Goal: Task Accomplishment & Management: Use online tool/utility

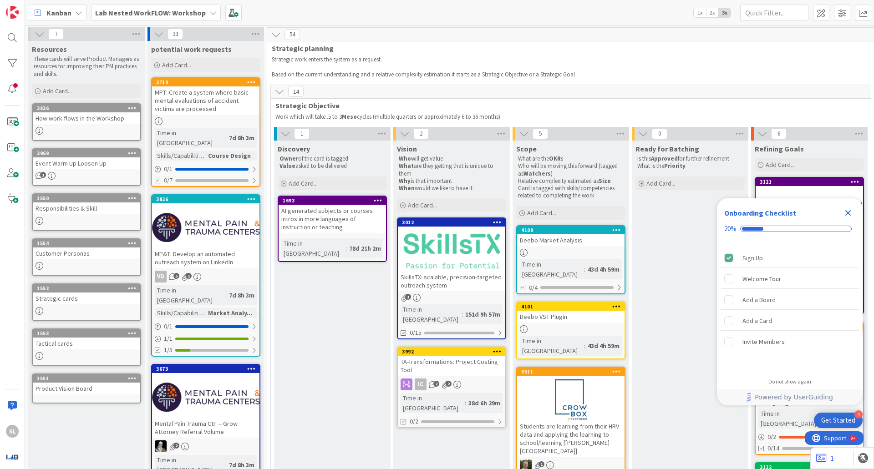
click at [847, 211] on icon "Close Checklist" at bounding box center [847, 212] width 11 height 11
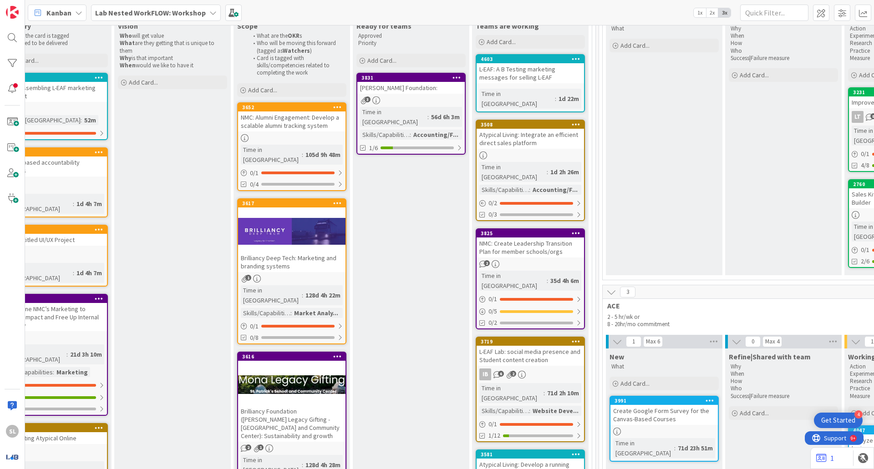
scroll to position [123, 882]
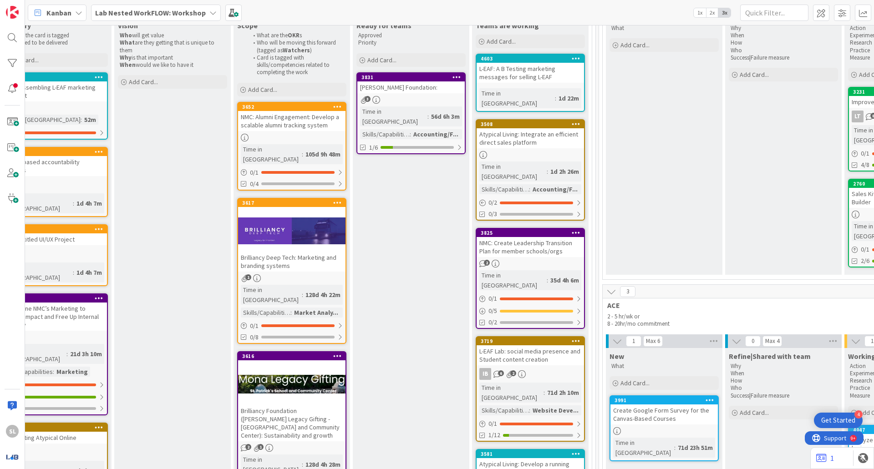
click at [318, 252] on div "Brilliancy Deep Tech: Marketing and branding systems" at bounding box center [291, 262] width 107 height 20
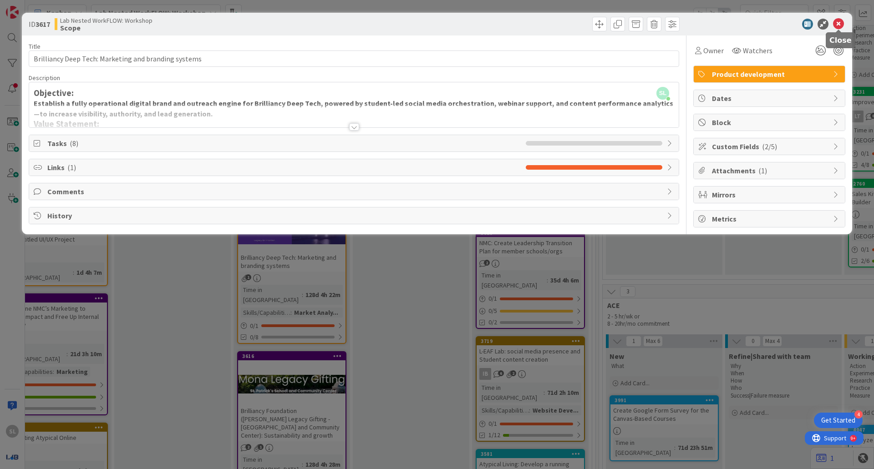
click at [837, 20] on icon at bounding box center [838, 24] width 11 height 11
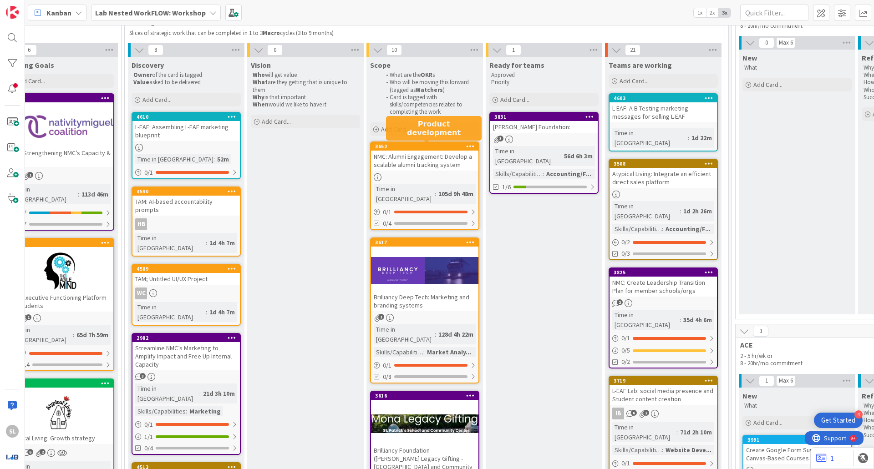
scroll to position [0, 749]
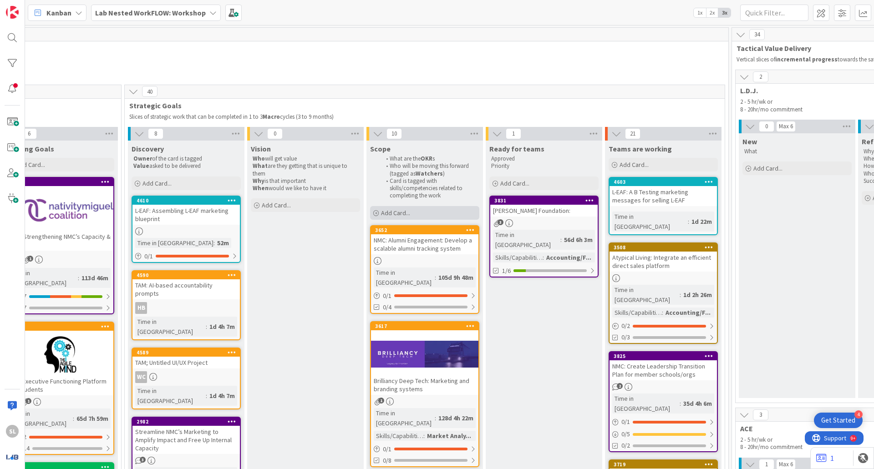
click at [390, 216] on span "Add Card..." at bounding box center [395, 213] width 29 height 8
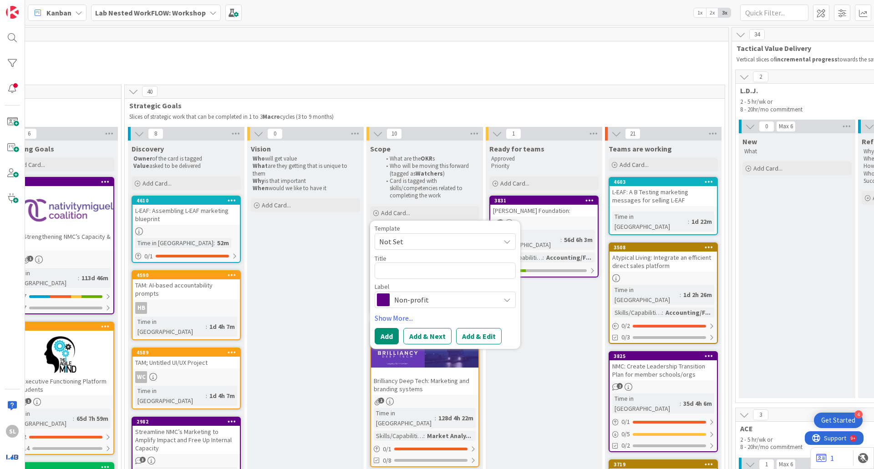
type textarea "x"
type textarea "M"
type textarea "x"
type textarea "Mo"
type textarea "x"
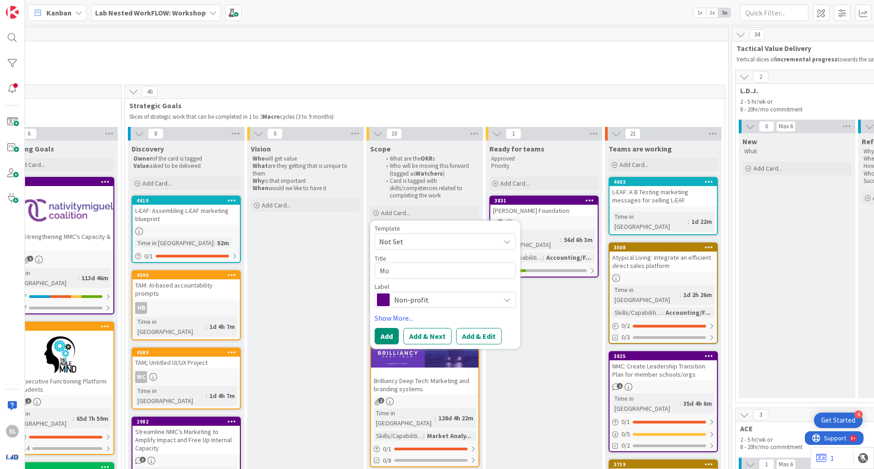
type textarea "Mon"
type textarea "x"
type textarea "[PERSON_NAME]"
type textarea "x"
type textarea "[PERSON_NAME]"
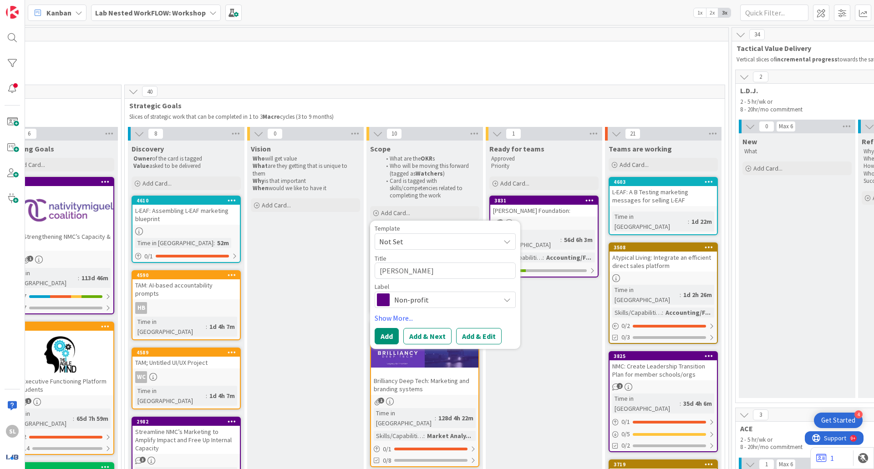
type textarea "x"
type textarea "[PERSON_NAME]"
type textarea "x"
type textarea "[PERSON_NAME]"
type textarea "x"
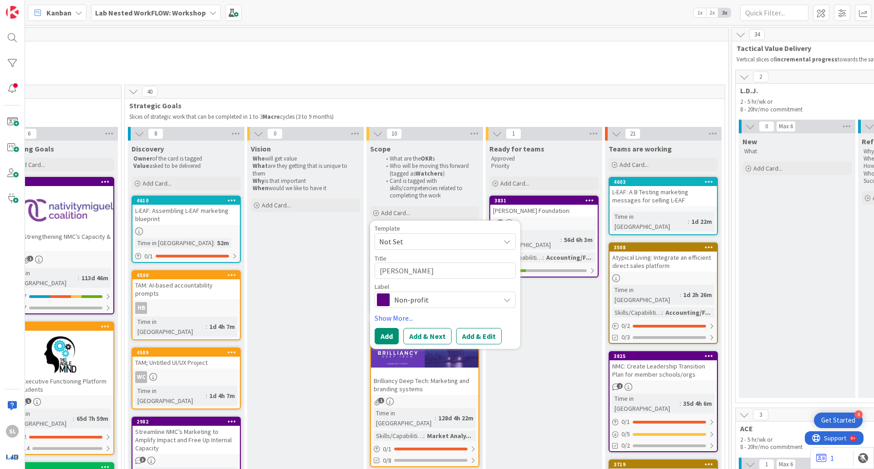
type textarea "[PERSON_NAME]"
type textarea "x"
type textarea "[PERSON_NAME]"
type textarea "x"
type textarea "[PERSON_NAME]"
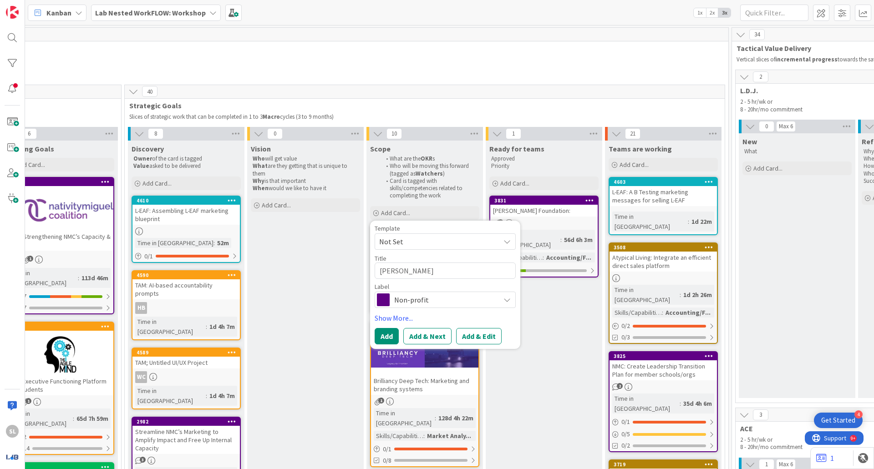
type textarea "x"
type textarea "[PERSON_NAME] Legacy"
type textarea "x"
type textarea "[PERSON_NAME] Legacy"
type textarea "x"
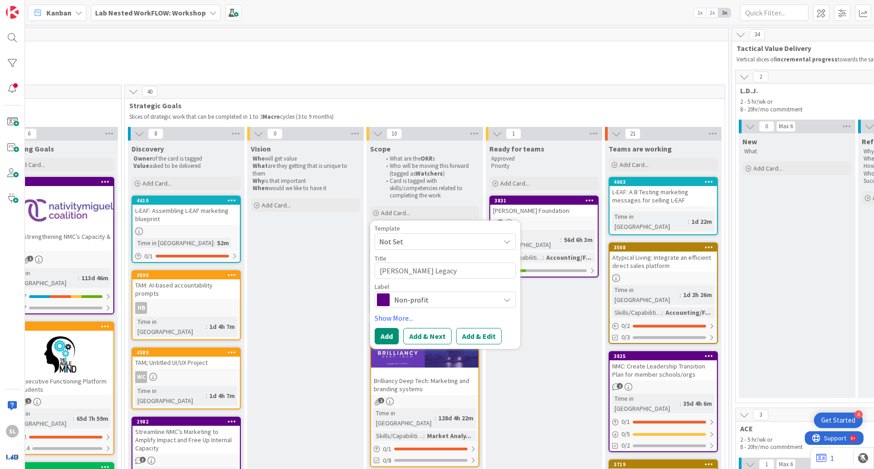
type textarea "[PERSON_NAME] Legacy G"
type textarea "x"
type textarea "[PERSON_NAME] Legacy Gi"
type textarea "x"
type textarea "[PERSON_NAME] Legacy Gif"
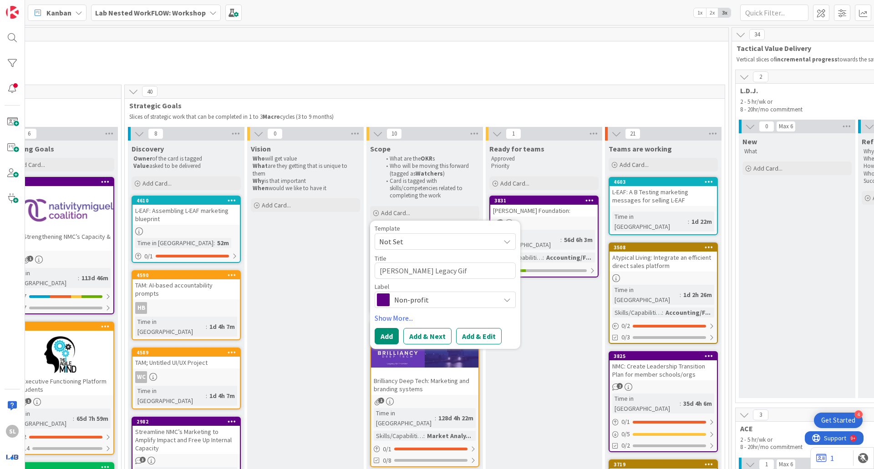
type textarea "x"
type textarea "[PERSON_NAME] Legacy Gifti"
type textarea "x"
type textarea "[PERSON_NAME] Legacy Giftin"
type textarea "x"
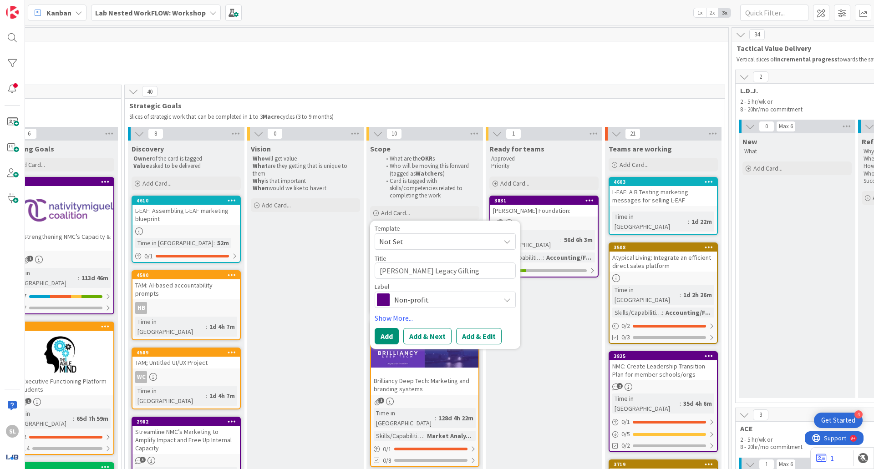
type textarea "[PERSON_NAME] Legacy Gifting"
click at [434, 293] on span "Non-profit" at bounding box center [444, 299] width 101 height 13
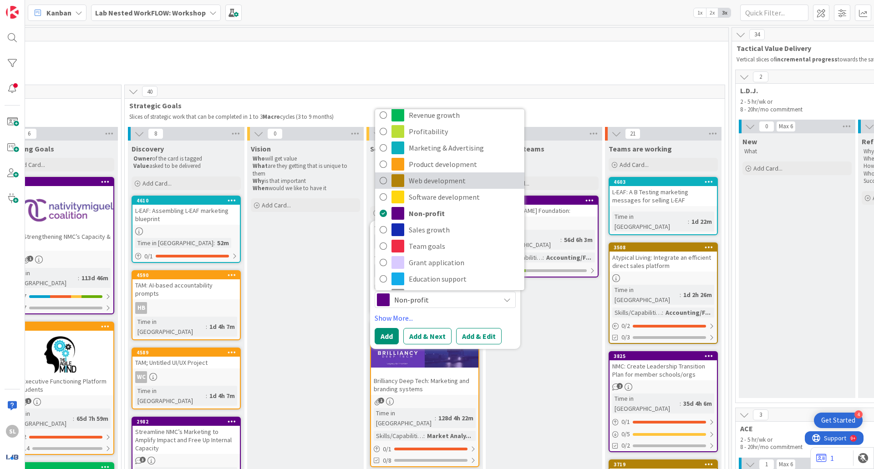
scroll to position [23, 0]
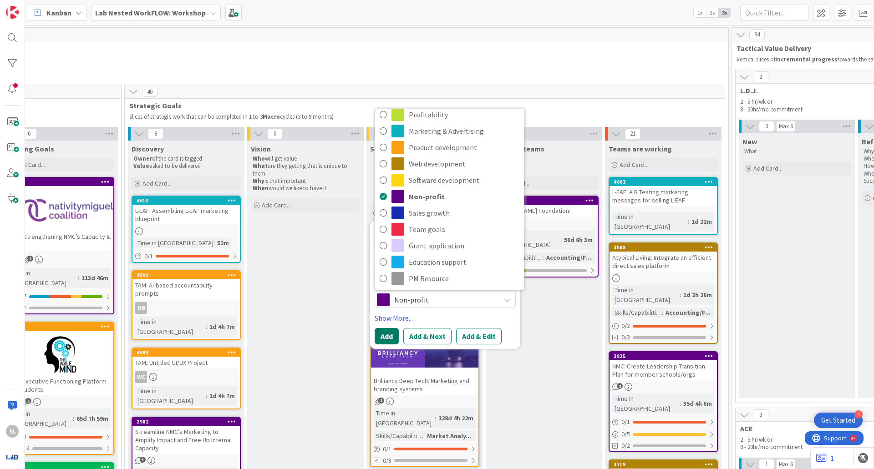
click at [388, 332] on button "Add" at bounding box center [386, 336] width 24 height 16
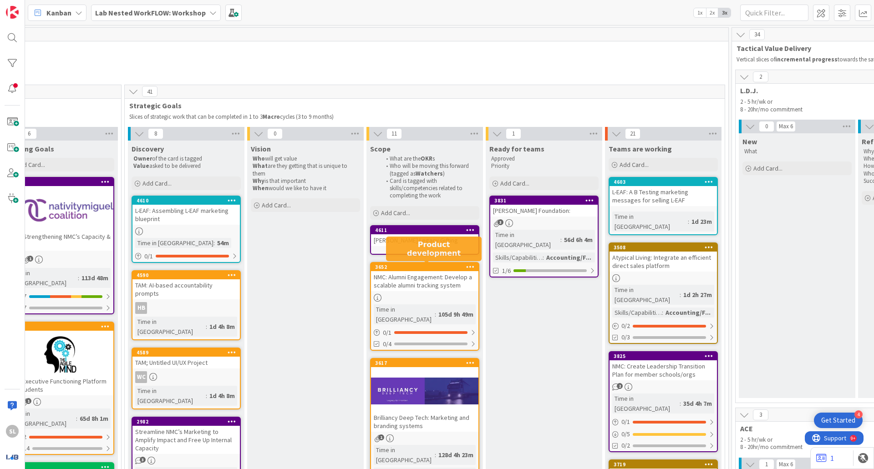
click at [417, 244] on div "[PERSON_NAME] Legacy Gifting" at bounding box center [424, 240] width 107 height 12
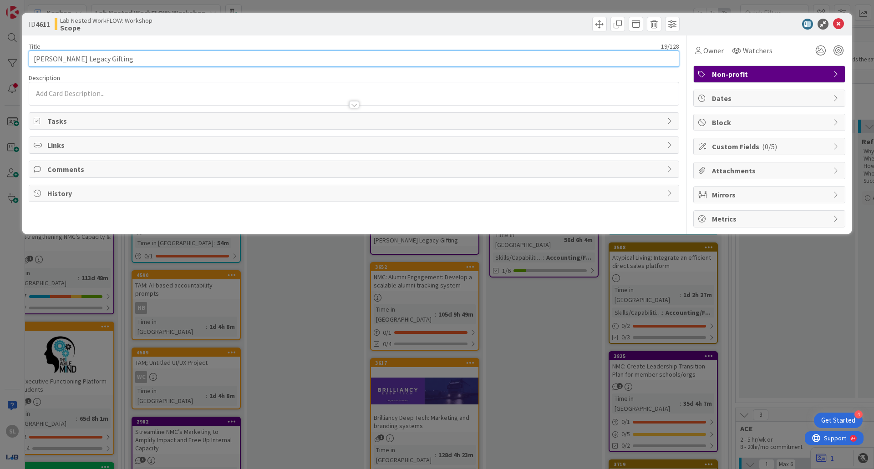
click at [222, 53] on input "[PERSON_NAME] Legacy Gifting" at bounding box center [354, 59] width 650 height 16
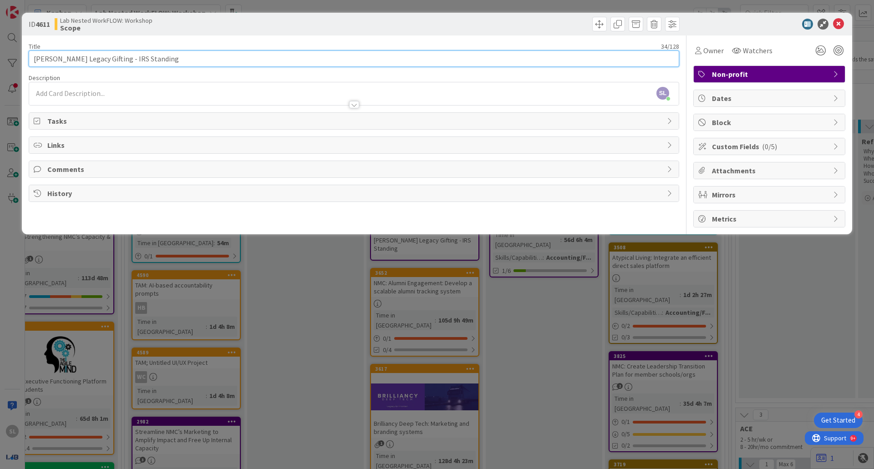
type input "[PERSON_NAME] Legacy Gifting - IRS Standing"
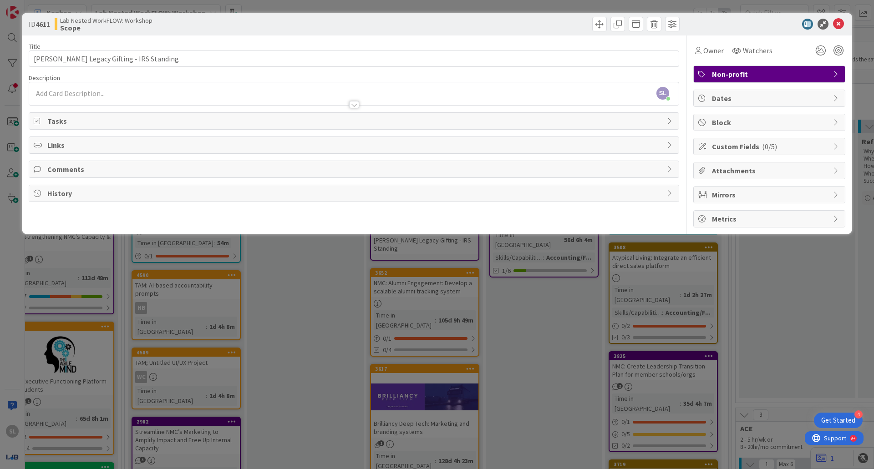
click at [226, 88] on div "SL [PERSON_NAME] just joined" at bounding box center [353, 93] width 649 height 23
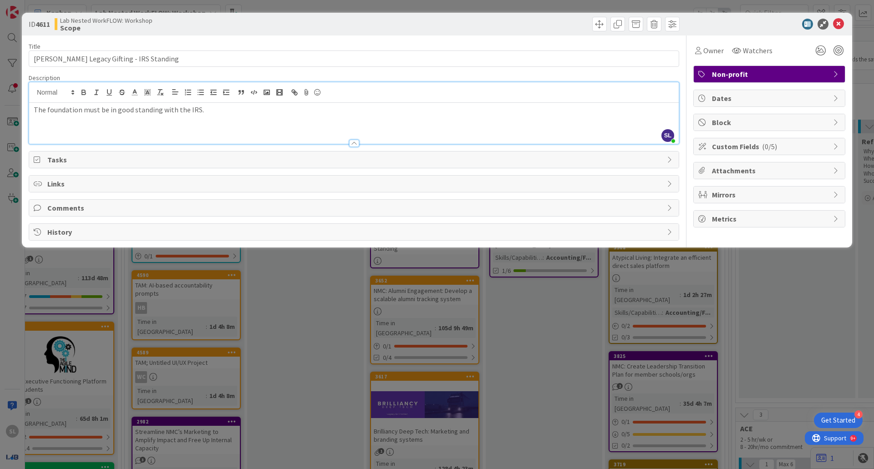
click at [35, 110] on p "The foundation must be in good standing with the IRS." at bounding box center [354, 110] width 640 height 10
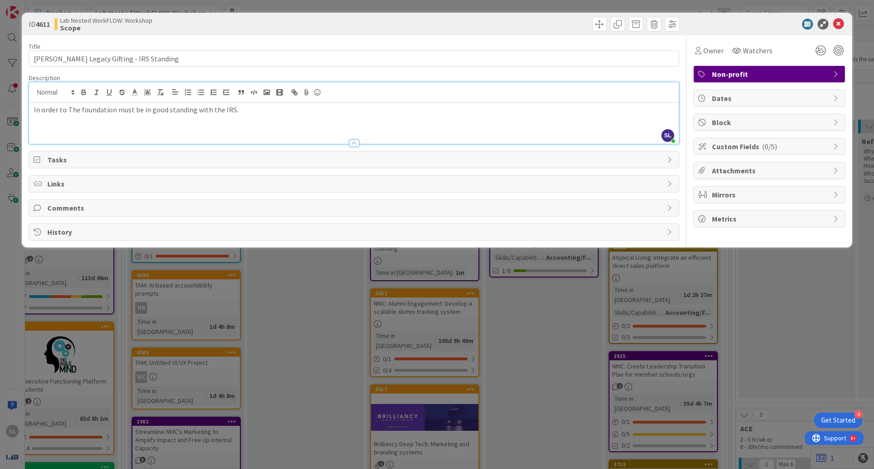
click at [193, 153] on div "Tasks" at bounding box center [353, 160] width 649 height 16
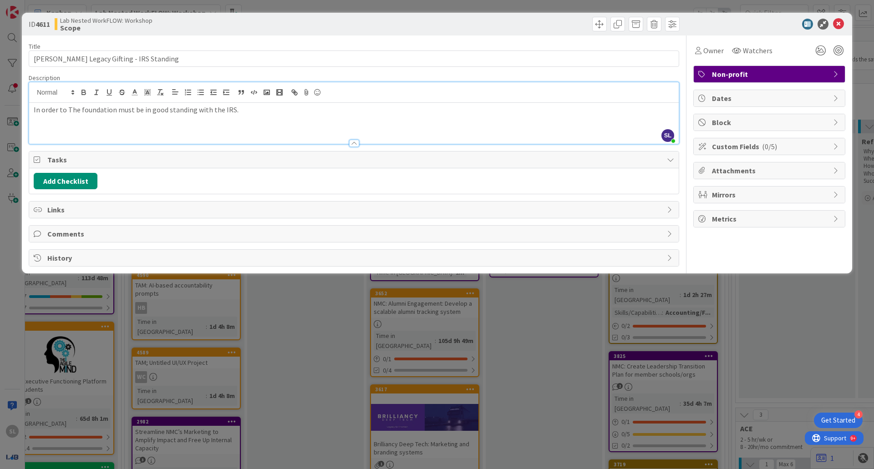
click at [70, 111] on p "In order to The foundation must be in good standing with the IRS." at bounding box center [354, 110] width 640 height 10
click at [427, 123] on div "In order to maintain legal status and receive non-profit benefits, the foundati…" at bounding box center [353, 123] width 649 height 41
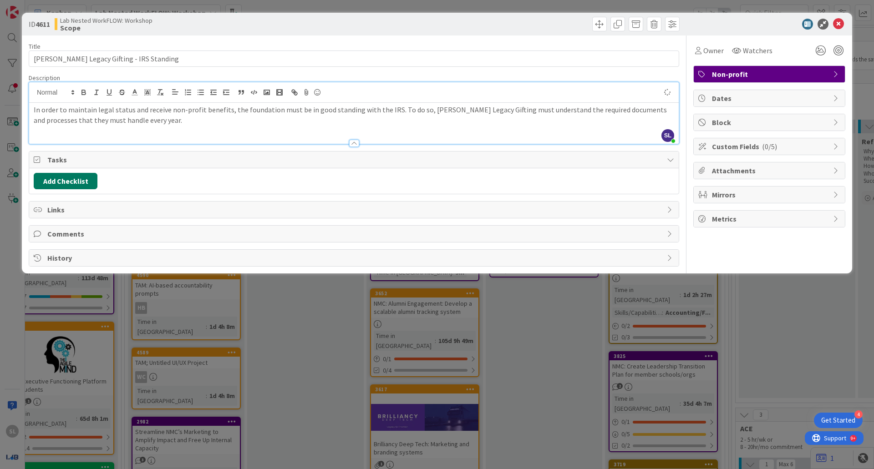
click at [87, 179] on button "Add Checklist" at bounding box center [66, 181] width 64 height 16
click at [50, 249] on button "Add" at bounding box center [50, 246] width 24 height 16
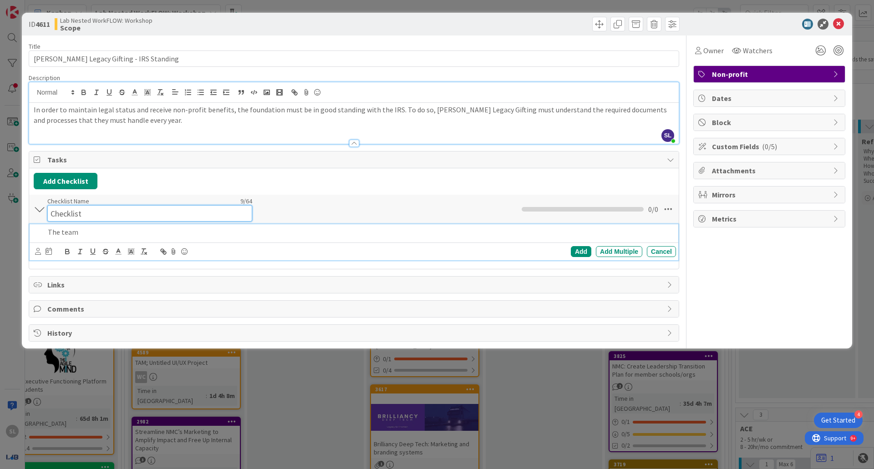
click at [81, 207] on input "Checklist" at bounding box center [149, 213] width 205 height 16
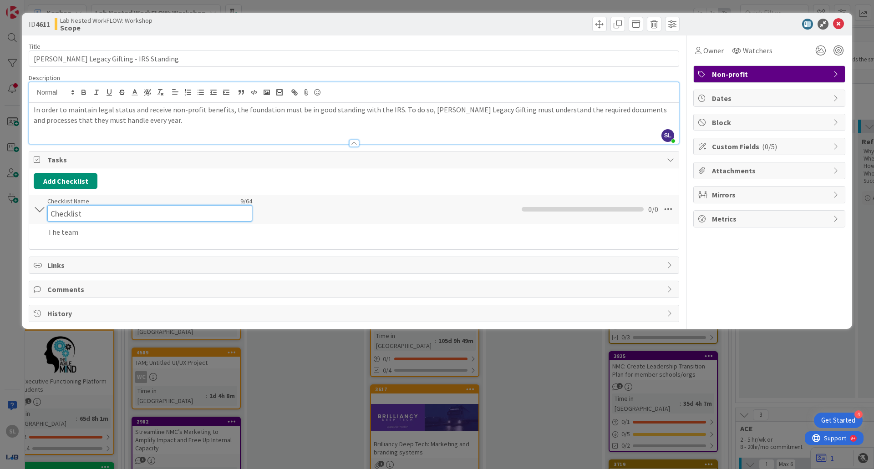
click at [76, 211] on input "Checklist" at bounding box center [149, 213] width 205 height 16
type input "OKR"
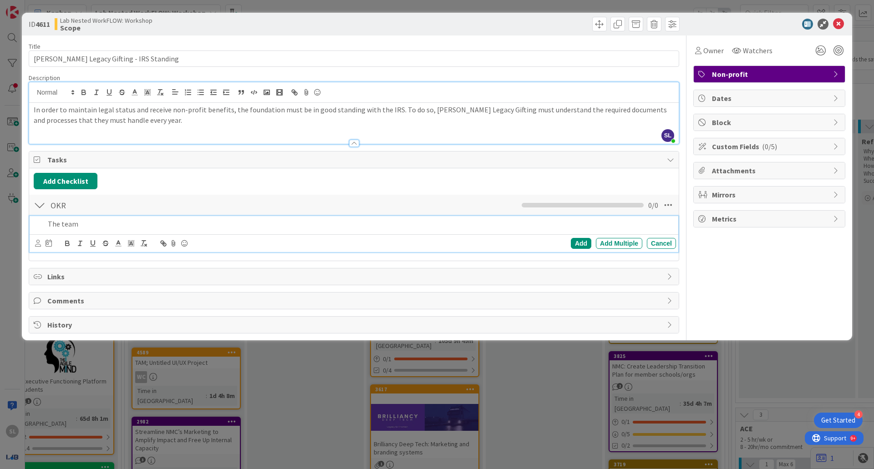
click at [94, 225] on div "The team" at bounding box center [360, 224] width 632 height 16
click at [76, 303] on span "Comments" at bounding box center [354, 300] width 615 height 11
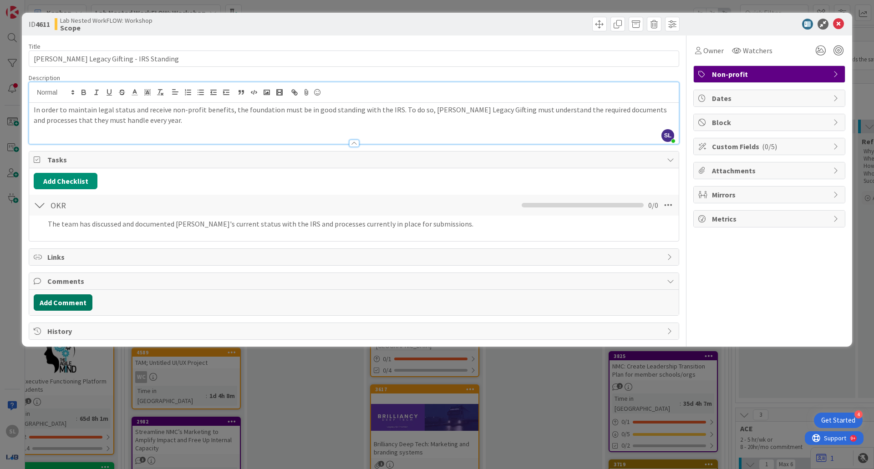
click at [76, 306] on button "Add Comment" at bounding box center [63, 302] width 59 height 16
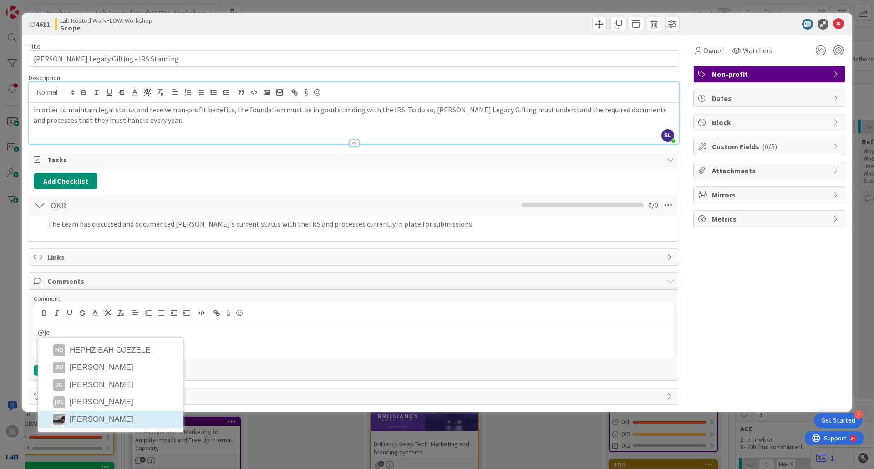
click at [111, 421] on li "[PERSON_NAME]" at bounding box center [110, 419] width 145 height 17
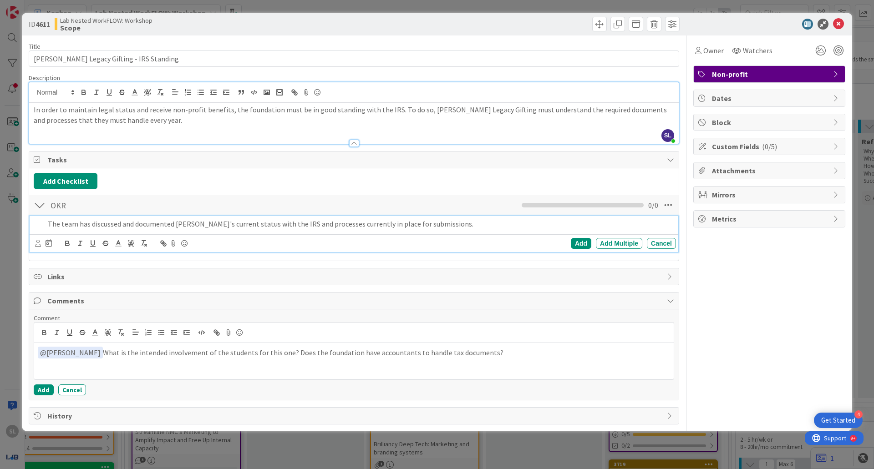
click at [342, 230] on div "The team has discussed and documented [PERSON_NAME]'s current status with the I…" at bounding box center [360, 224] width 632 height 16
click at [41, 224] on div at bounding box center [38, 224] width 11 height 16
click at [164, 223] on p "The team has discussed and documented [PERSON_NAME]'s current status with the I…" at bounding box center [360, 224] width 624 height 10
click at [582, 243] on div "Add" at bounding box center [581, 243] width 20 height 11
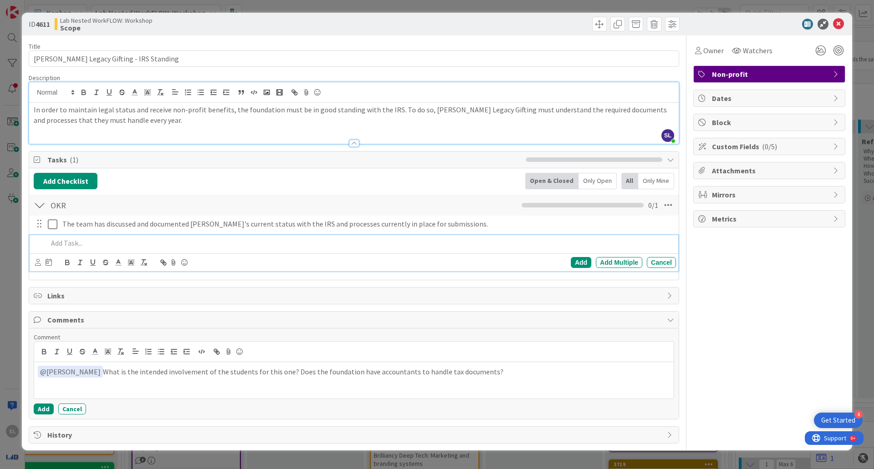
click at [487, 240] on p at bounding box center [360, 243] width 624 height 10
click at [838, 28] on icon at bounding box center [838, 24] width 11 height 11
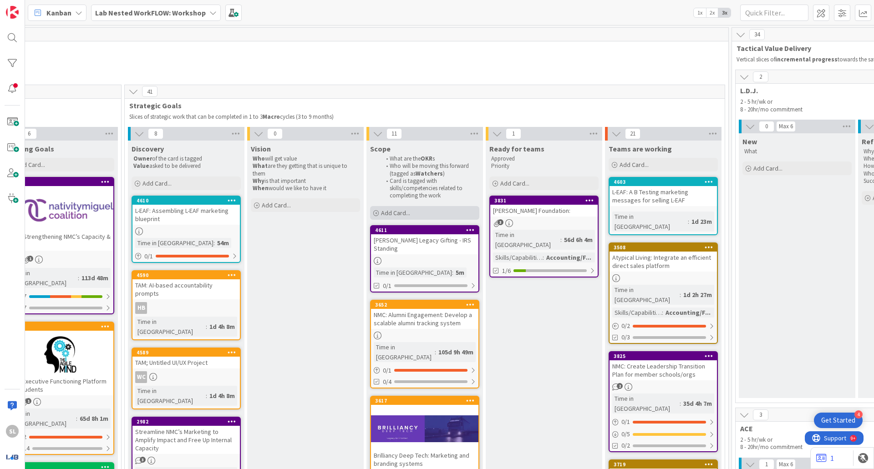
click at [421, 215] on div "Add Card..." at bounding box center [424, 213] width 109 height 14
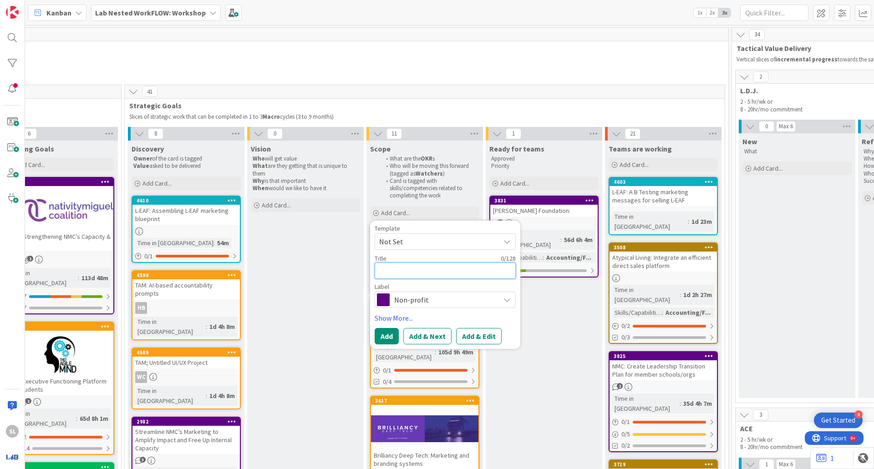
type textarea "x"
type textarea "M"
type textarea "x"
type textarea "Mo"
type textarea "x"
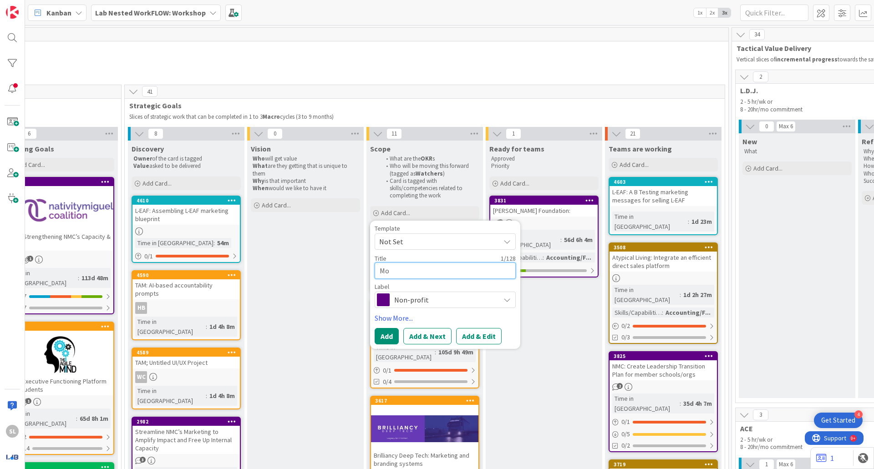
type textarea "Mon"
type textarea "x"
type textarea "[PERSON_NAME]"
type textarea "x"
type textarea "[PERSON_NAME]"
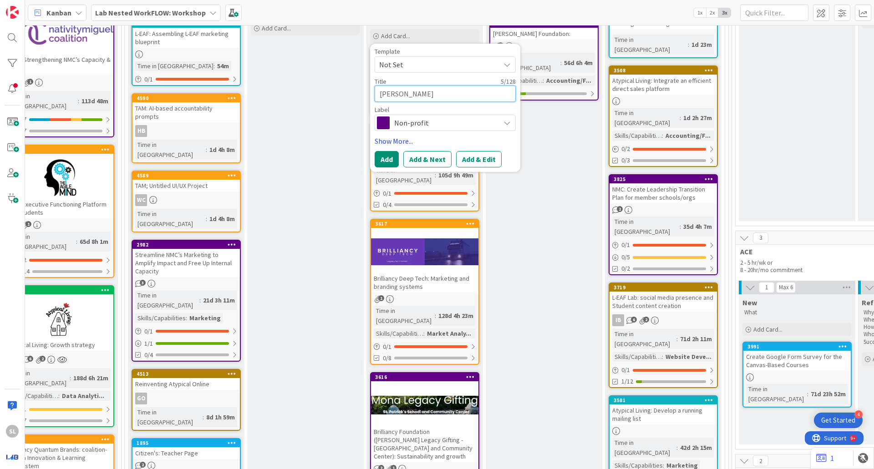
scroll to position [182, 749]
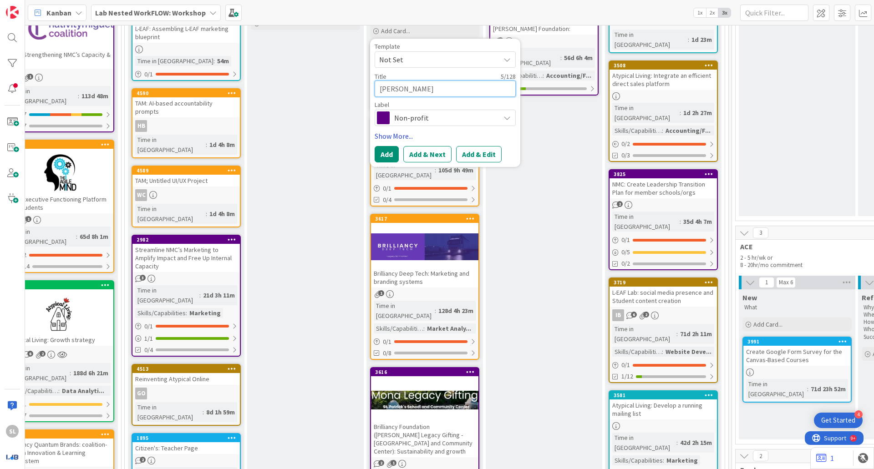
type textarea "x"
type textarea "[PERSON_NAME]"
type textarea "x"
type textarea "[PERSON_NAME]"
type textarea "x"
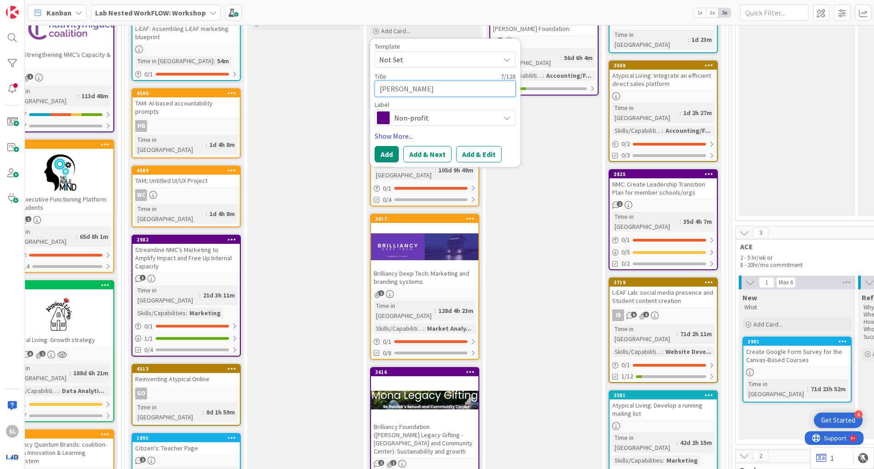
type textarea "[PERSON_NAME]"
type textarea "x"
type textarea "[PERSON_NAME]"
type textarea "x"
type textarea "[PERSON_NAME]"
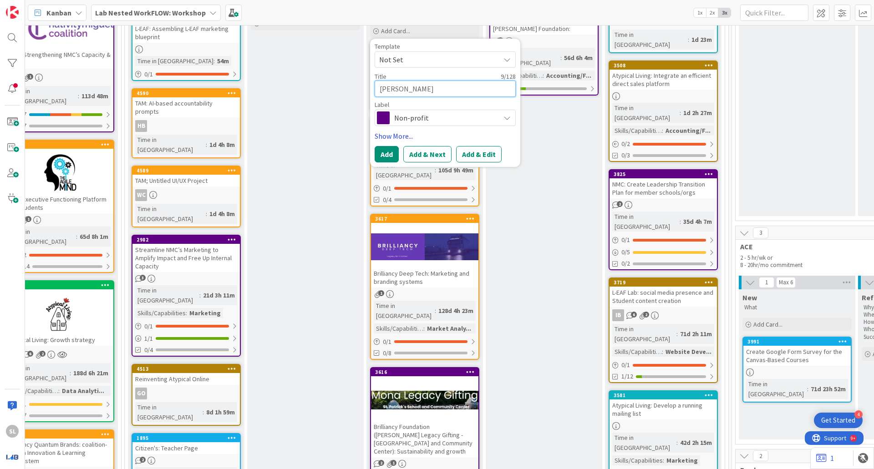
type textarea "x"
type textarea "[PERSON_NAME] Legacy"
type textarea "x"
type textarea "[PERSON_NAME] Legacy G"
type textarea "x"
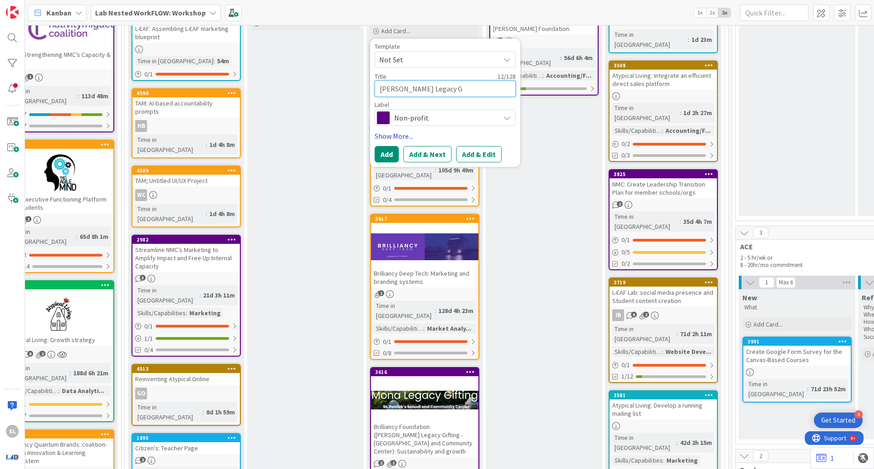
type textarea "[PERSON_NAME] Legacy Gi"
type textarea "x"
type textarea "[PERSON_NAME] Legacy Gid"
type textarea "x"
type textarea "[PERSON_NAME] Legacy Gidti"
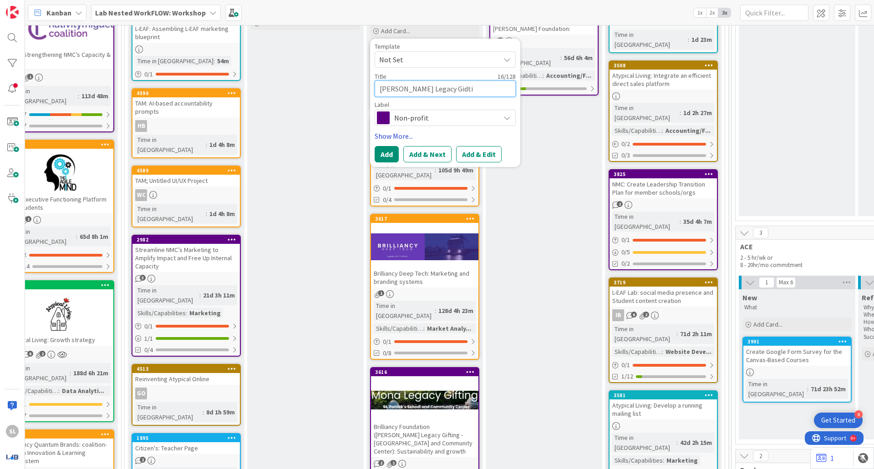
type textarea "x"
type textarea "[PERSON_NAME] Legacy Gidtin"
type textarea "x"
type textarea "[PERSON_NAME] Legacy Gidting"
type textarea "x"
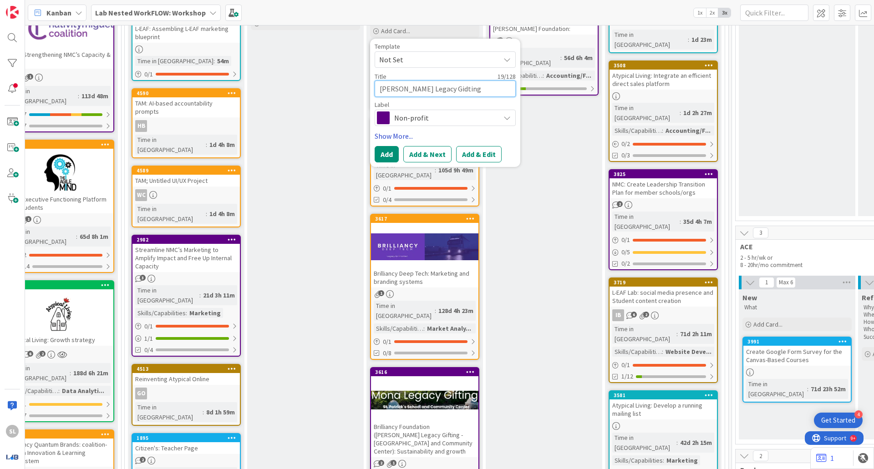
type textarea "[PERSON_NAME] Legacy Gidting:"
type textarea "x"
type textarea "[PERSON_NAME] Legacy Gidting:"
type textarea "x"
type textarea "[PERSON_NAME] Legacy Gidting:"
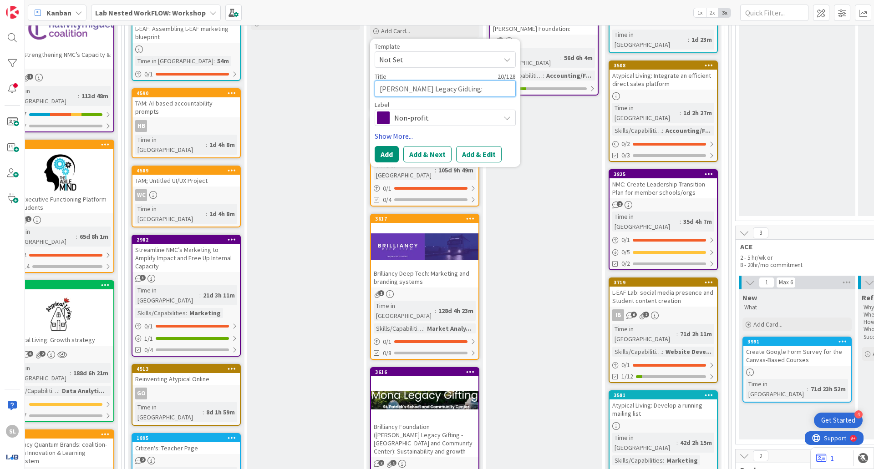
type textarea "x"
type textarea "[PERSON_NAME] Legacy Gidting"
type textarea "x"
type textarea "[PERSON_NAME] Legacy Gidtin"
type textarea "x"
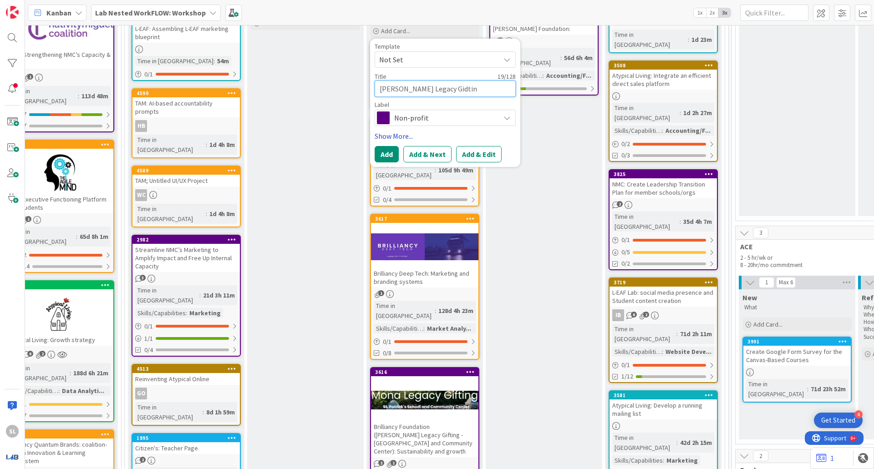
type textarea "[PERSON_NAME] Legacy Gidti"
type textarea "x"
type textarea "[PERSON_NAME] Legacy Gidt"
type textarea "x"
type textarea "[PERSON_NAME] Legacy Gid"
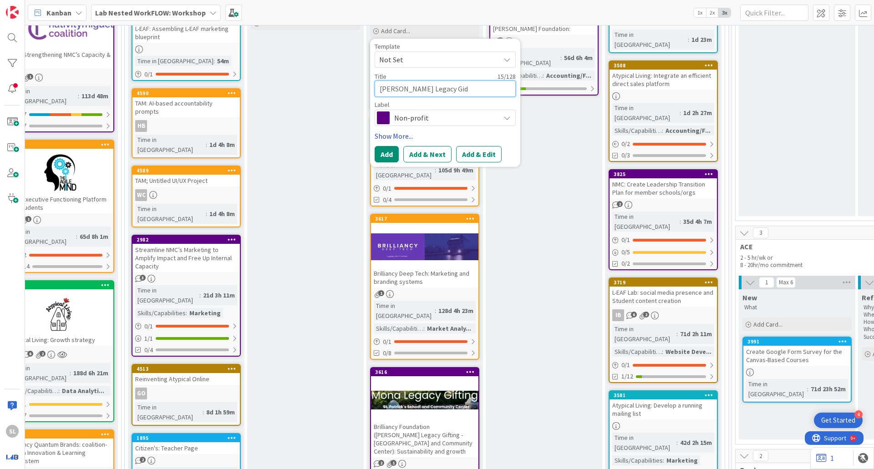
type textarea "x"
type textarea "[PERSON_NAME] Legacy Gi"
type textarea "x"
type textarea "[PERSON_NAME] Legacy Gif"
type textarea "x"
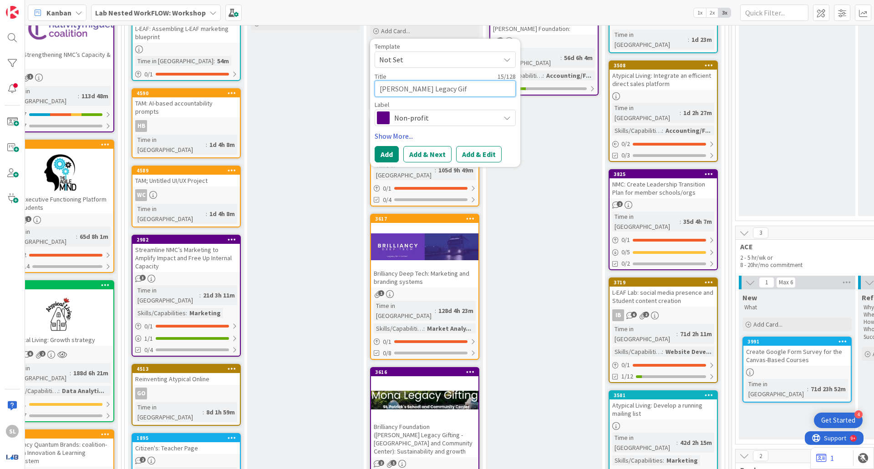
type textarea "[PERSON_NAME] Legacy Gift"
type textarea "x"
type textarea "[PERSON_NAME] Legacy Gifti"
type textarea "x"
type textarea "[PERSON_NAME] Legacy Giftin"
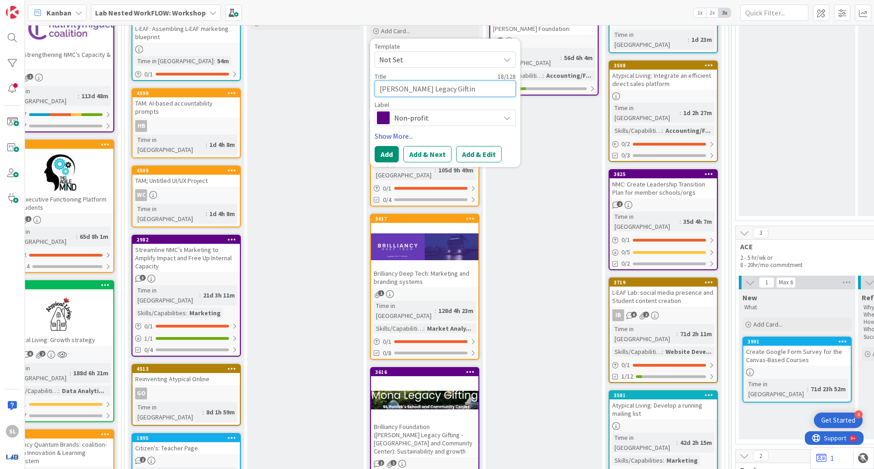
type textarea "x"
type textarea "[PERSON_NAME] Legacy Gifting"
type textarea "x"
type textarea "[PERSON_NAME] Legacy Gifting:"
type textarea "x"
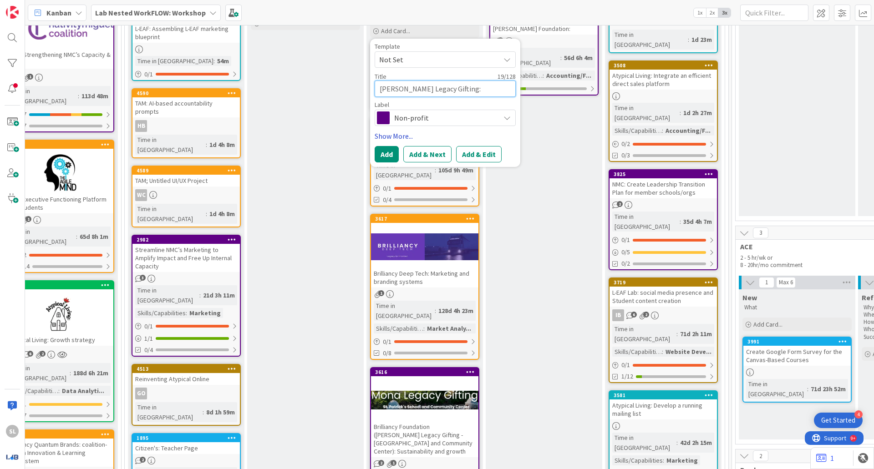
type textarea "[PERSON_NAME] Legacy Gifting:"
type textarea "x"
type textarea "[PERSON_NAME] Legacy Gifting: A"
type textarea "x"
type textarea "[PERSON_NAME] Legacy Gifting: Ad"
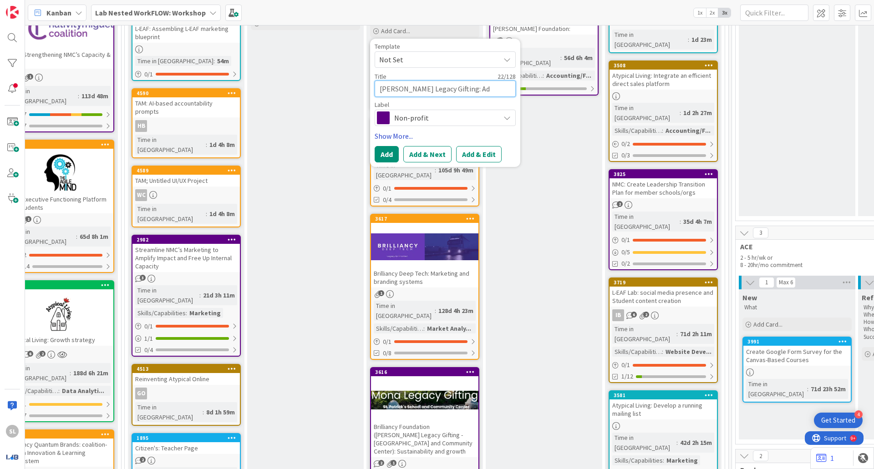
type textarea "x"
type textarea "[PERSON_NAME] Legacy Gifting: Add"
type textarea "x"
type textarea "[PERSON_NAME] Legacy Gifting: Addi"
type textarea "x"
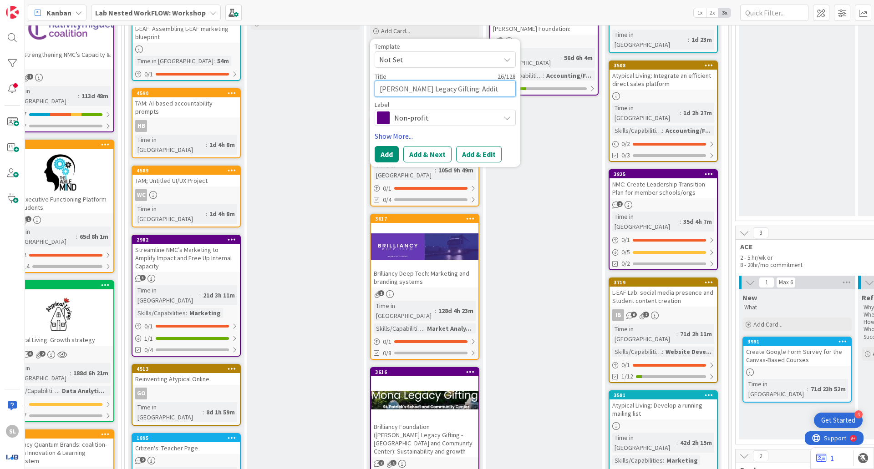
type textarea "[PERSON_NAME] Legacy Gifting: [PERSON_NAME]"
type textarea "x"
type textarea "[PERSON_NAME] Legacy Gifting: Additio"
type textarea "x"
type textarea "[PERSON_NAME] Legacy Gifting: Addition"
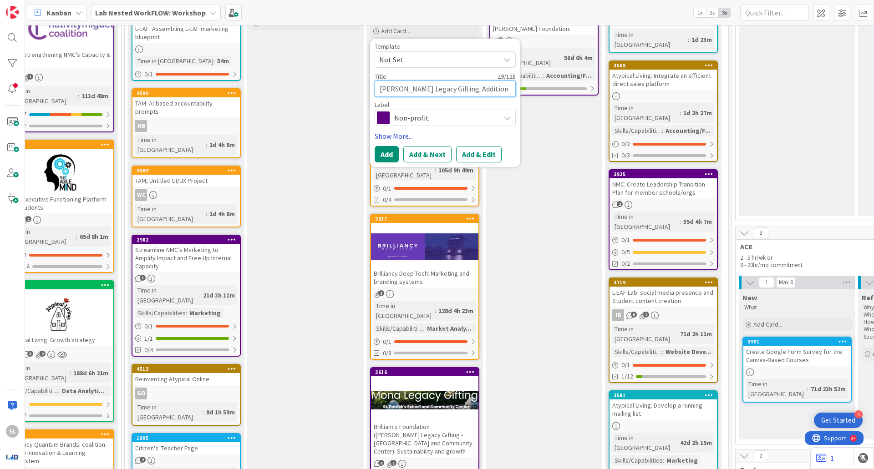
type textarea "x"
type textarea "[PERSON_NAME] Legacy Gifting: Additiona"
type textarea "x"
type textarea "[PERSON_NAME] Legacy Gifting: Additional"
type textarea "x"
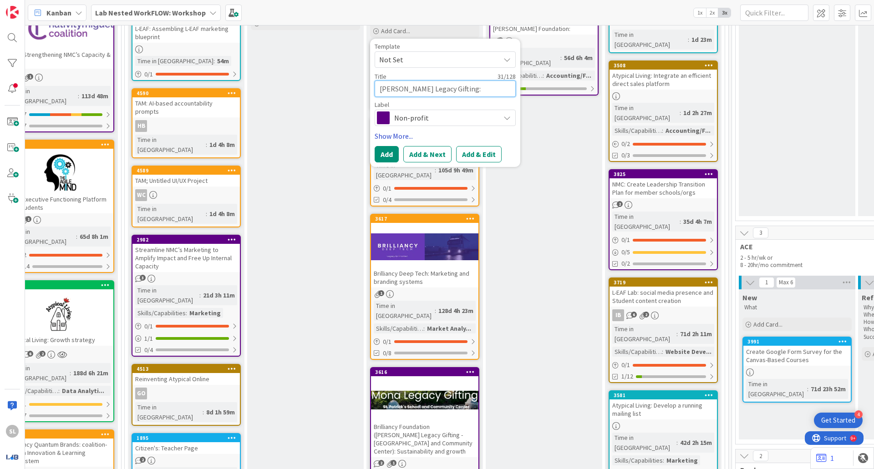
type textarea "[PERSON_NAME] Legacy Gifting: Additional"
type textarea "x"
type textarea "[PERSON_NAME] Legacy Gifting: Additional o"
type textarea "x"
type textarea "[PERSON_NAME] Legacy Gifting: Additional op"
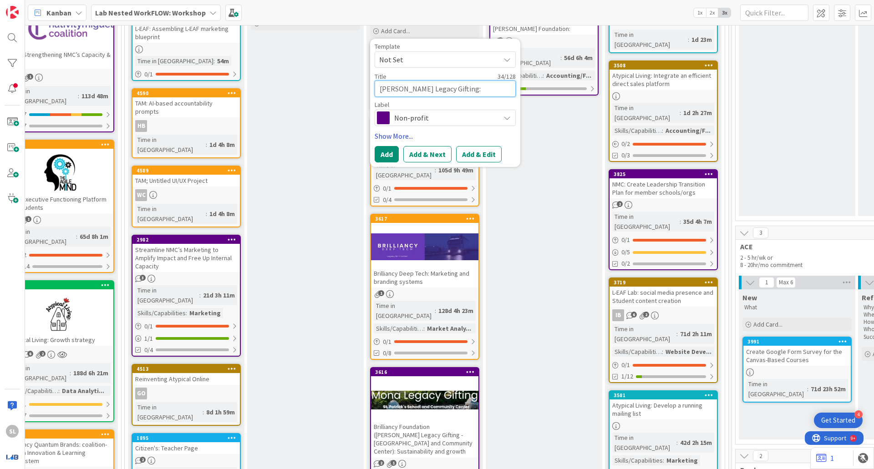
type textarea "x"
type textarea "[PERSON_NAME] Legacy Gifting: Additional ope"
type textarea "x"
type textarea "[PERSON_NAME] Legacy Gifting: Additional opera"
type textarea "x"
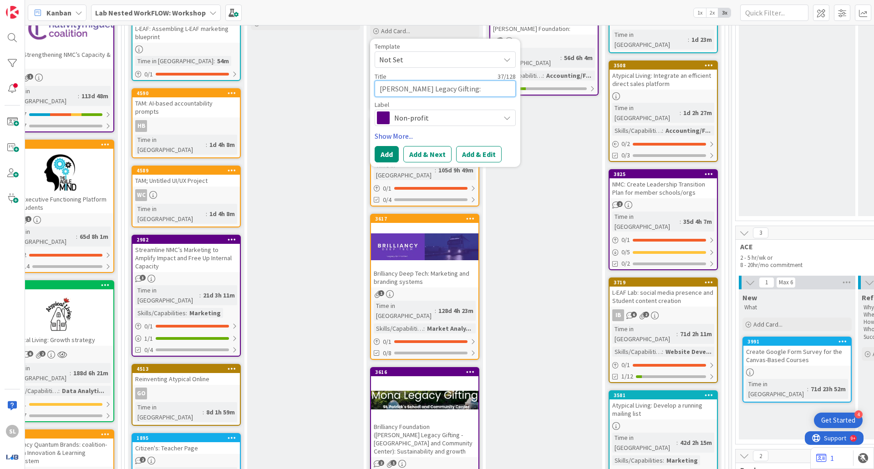
type textarea "[PERSON_NAME] Legacy Gifting: Additional operat"
type textarea "x"
type textarea "[PERSON_NAME] Legacy Gifting: Additional operati"
type textarea "x"
type textarea "[PERSON_NAME] Legacy Gifting: Additional operation"
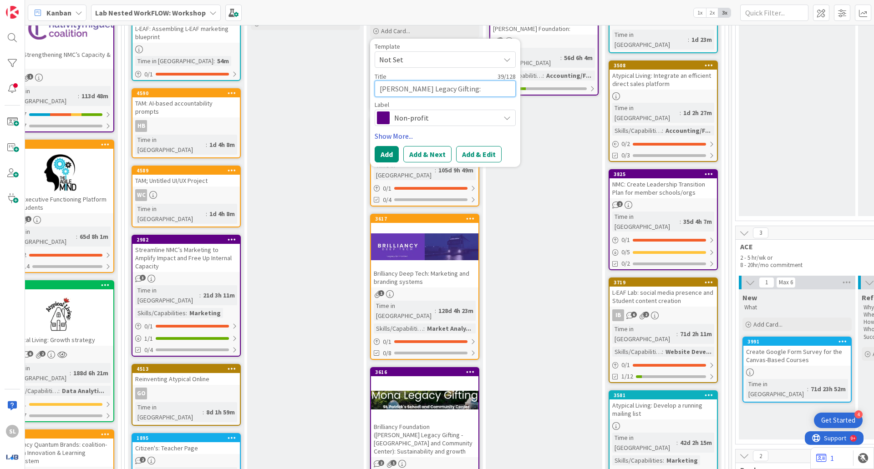
type textarea "x"
type textarea "[PERSON_NAME] Legacy Gifting: Additional operation"
type textarea "x"
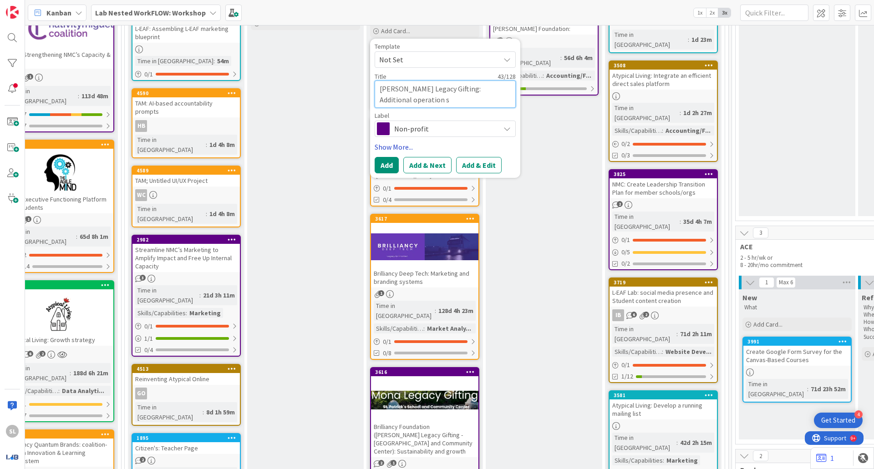
type textarea "[PERSON_NAME] Legacy Gifting: Additional operation su"
type textarea "x"
type textarea "[PERSON_NAME] Legacy Gifting: Additional operation sup"
type textarea "x"
type textarea "[PERSON_NAME] Legacy Gifting: Additional operation supp"
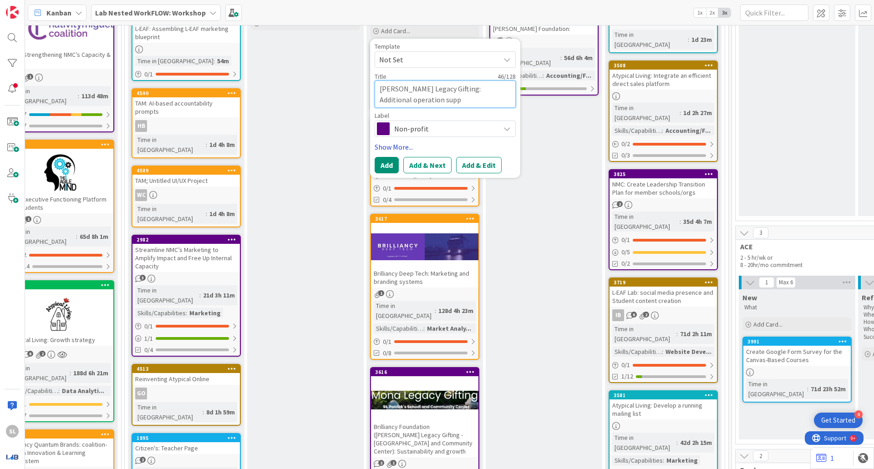
type textarea "x"
type textarea "[PERSON_NAME] Legacy Gifting: Additional operation suppo"
type textarea "x"
type textarea "[PERSON_NAME] Legacy Gifting: Additional operation support"
type textarea "x"
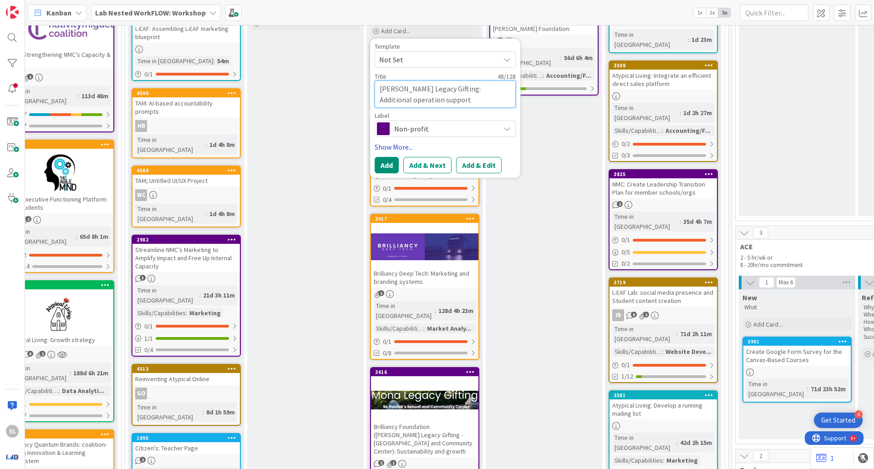
type textarea "[PERSON_NAME] Legacy Gifting: Additional operation support"
type textarea "x"
type textarea "[PERSON_NAME] Legacy Gifting: Additional operation support o"
type textarea "x"
type textarea "[PERSON_NAME] Legacy Gifting: Additional operation support op"
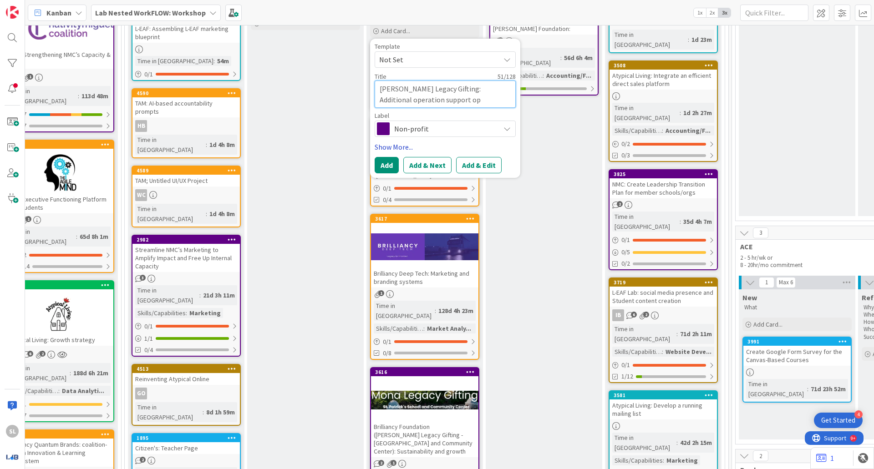
type textarea "x"
type textarea "[PERSON_NAME] Legacy Gifting: Additional operation support opp"
type textarea "x"
type textarea "[PERSON_NAME] Legacy Gifting: Additional operation support oppo"
type textarea "x"
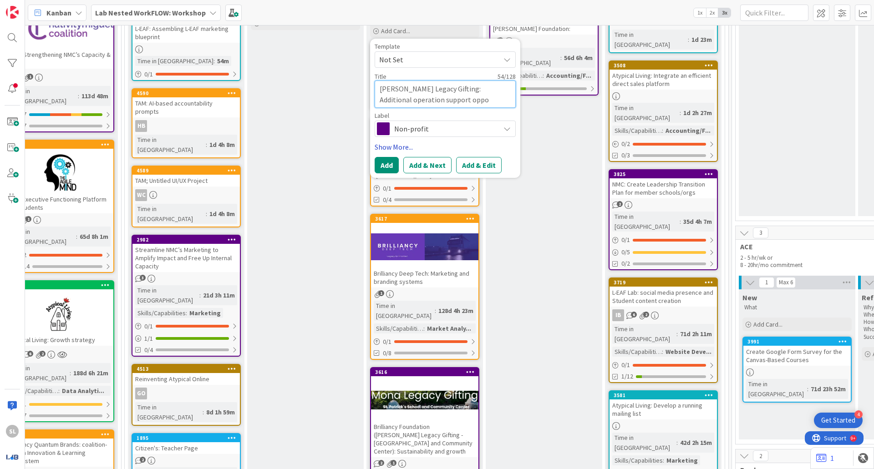
type textarea "[PERSON_NAME] Legacy Gifting: Additional operation support oppor"
type textarea "x"
type textarea "[PERSON_NAME] Legacy Gifting: Additional operation support opport"
type textarea "x"
type textarea "[PERSON_NAME] Legacy Gifting: Additional operation support opportu"
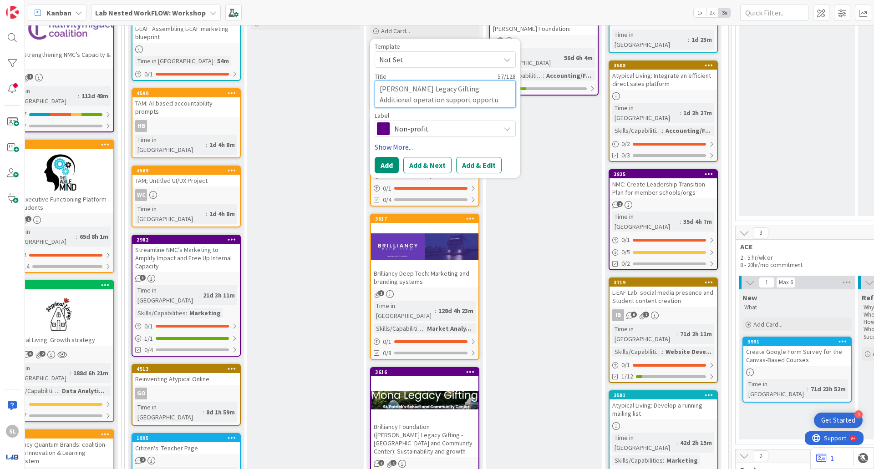
type textarea "x"
type textarea "[PERSON_NAME] Legacy Gifting: Additional operation support opportuni"
type textarea "x"
type textarea "[PERSON_NAME] Legacy Gifting: Additional operation support opportunit"
type textarea "x"
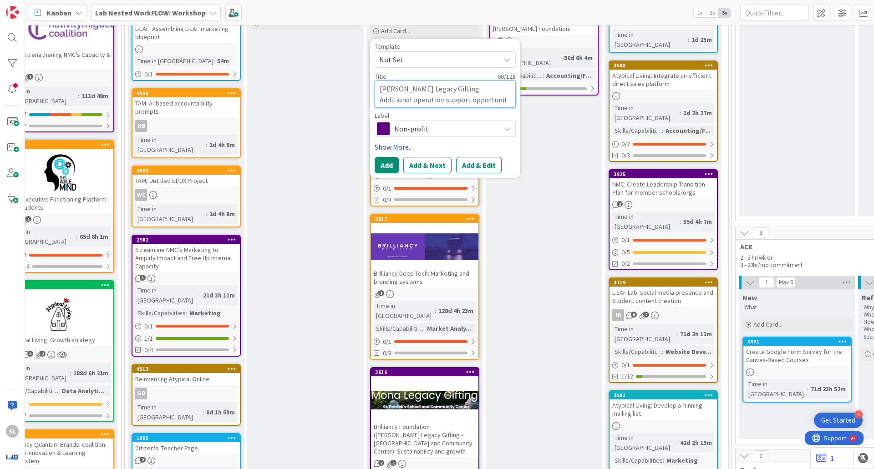
type textarea "[PERSON_NAME] Legacy Gifting: Additional operation support opportuniti"
type textarea "x"
type textarea "[PERSON_NAME] Legacy Gifting: Additional operation support opportunitie"
type textarea "x"
type textarea "[PERSON_NAME] Legacy Gifting: Additional operation support opportunities"
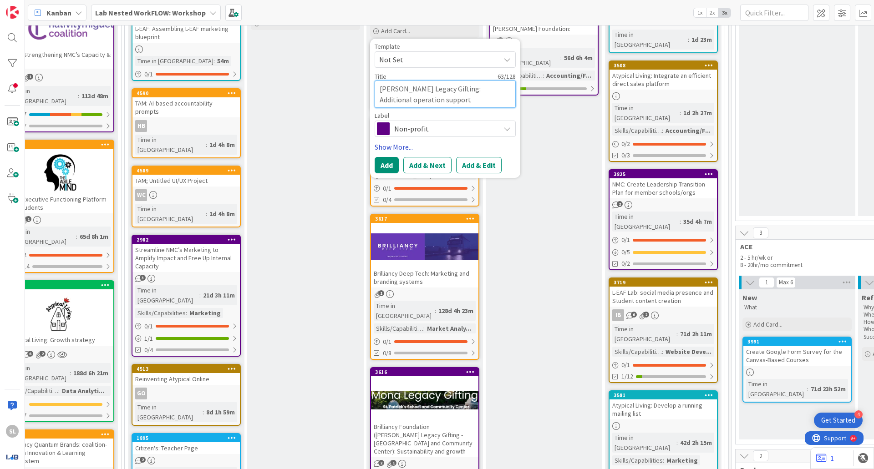
type textarea "x"
type textarea "[PERSON_NAME] Legacy Gifting: Additional operation support opportunities"
type textarea "x"
type textarea "[PERSON_NAME] Legacy Gifting: Additional operation support opportunities i"
type textarea "x"
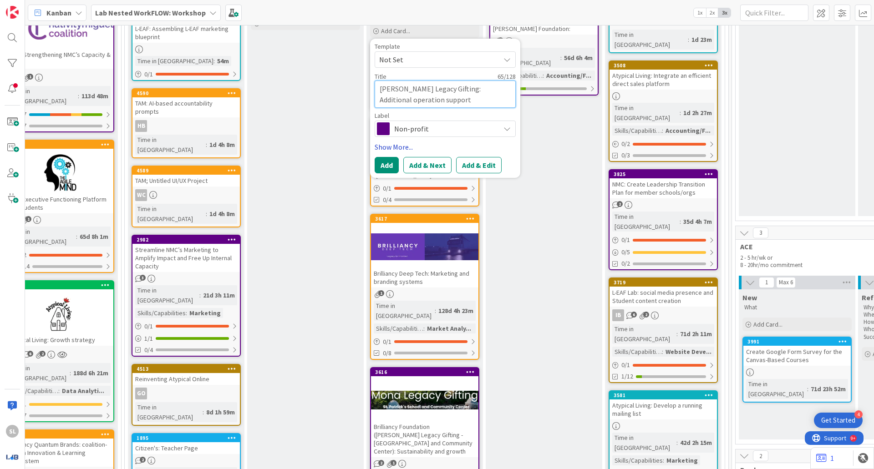
type textarea "[PERSON_NAME] Legacy Gifting: Additional operation support opportunities id"
type textarea "x"
type textarea "[PERSON_NAME] Legacy Gifting: Additional operation support opportunities ide"
type textarea "x"
type textarea "[PERSON_NAME] Legacy Gifting: Additional operation support opportunities iden"
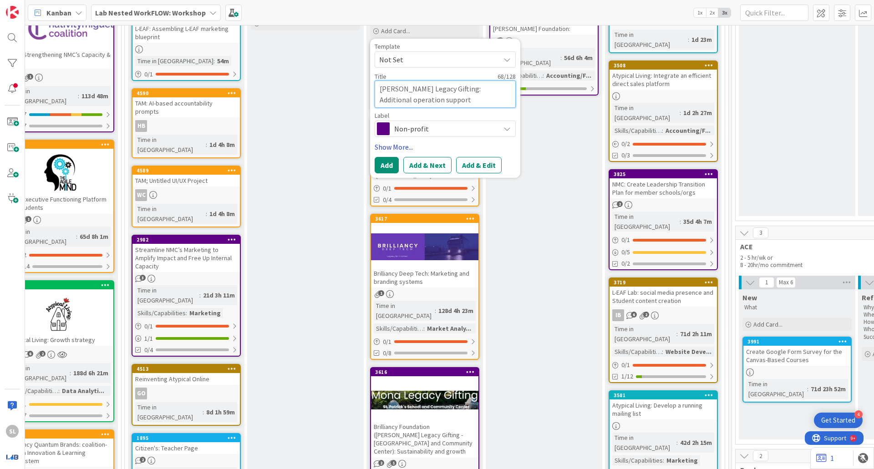
type textarea "x"
type textarea "[PERSON_NAME] Legacy Gifting: Additional operation support opportunities ident"
type textarea "x"
type textarea "[PERSON_NAME] Legacy Gifting: Additional operation support opportunities identi"
type textarea "x"
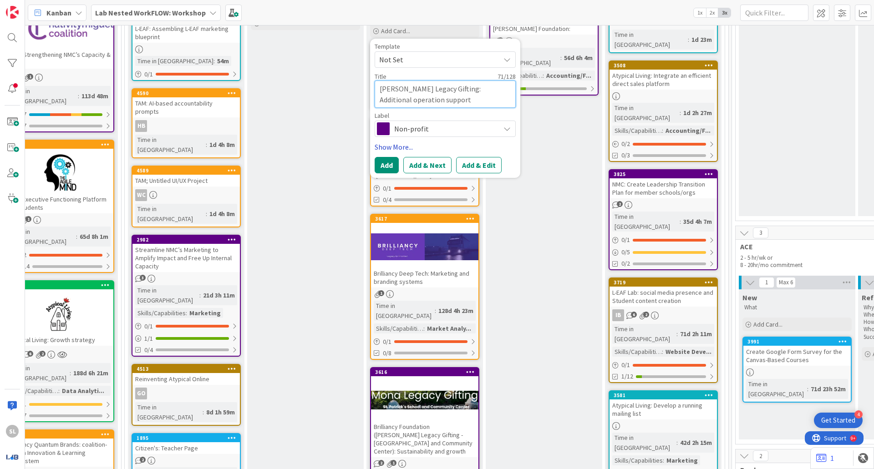
type textarea "[PERSON_NAME] Legacy Gifting: Additional operation support opportunities identi…"
type textarea "x"
type textarea "[PERSON_NAME] Legacy Gifting: Additional operation support opportunities identi…"
type textarea "x"
type textarea "[PERSON_NAME] Legacy Gifting: Additional operation support opportunities identi…"
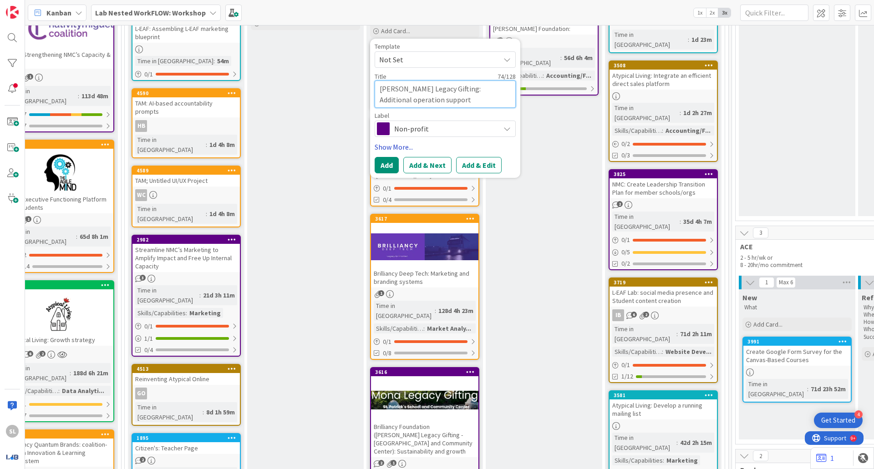
type textarea "x"
click at [390, 167] on button "Add" at bounding box center [386, 165] width 24 height 16
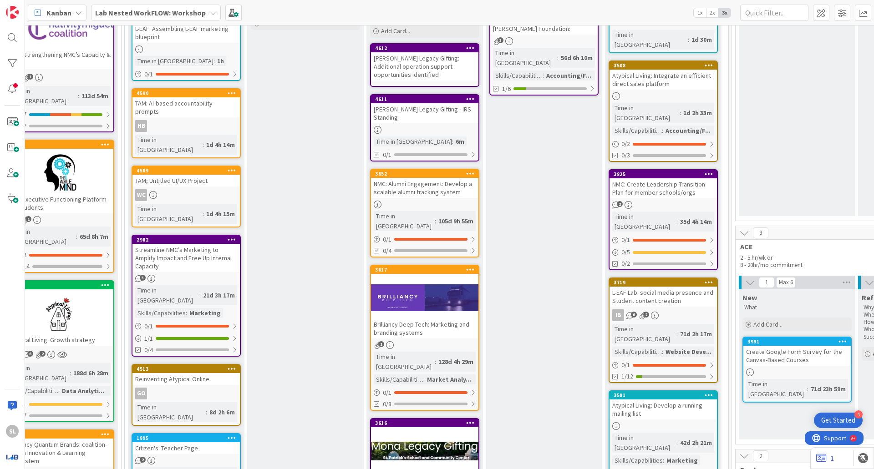
click at [431, 66] on div "[PERSON_NAME] Legacy Gifting: Additional operation support opportunities identi…" at bounding box center [424, 66] width 107 height 28
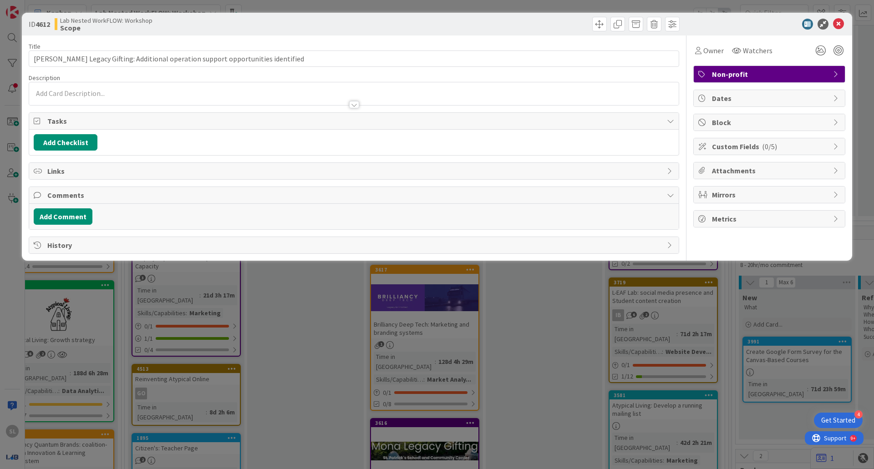
click at [425, 93] on div at bounding box center [353, 93] width 649 height 23
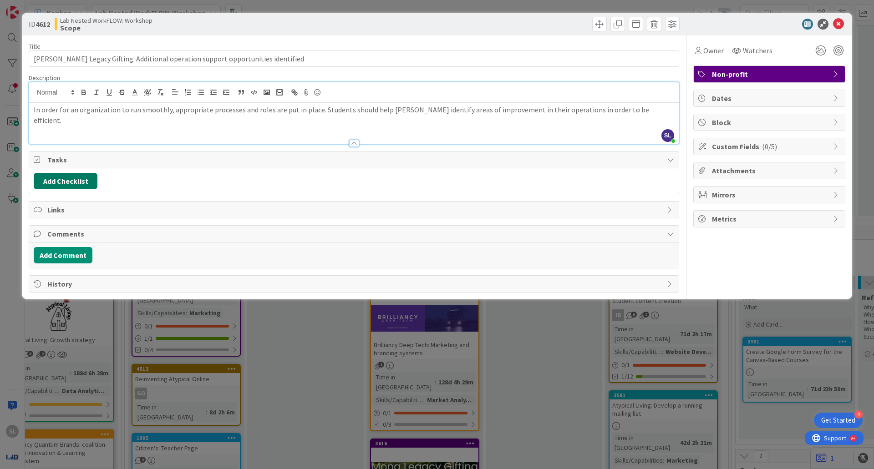
click at [85, 181] on button "Add Checklist" at bounding box center [66, 181] width 64 height 16
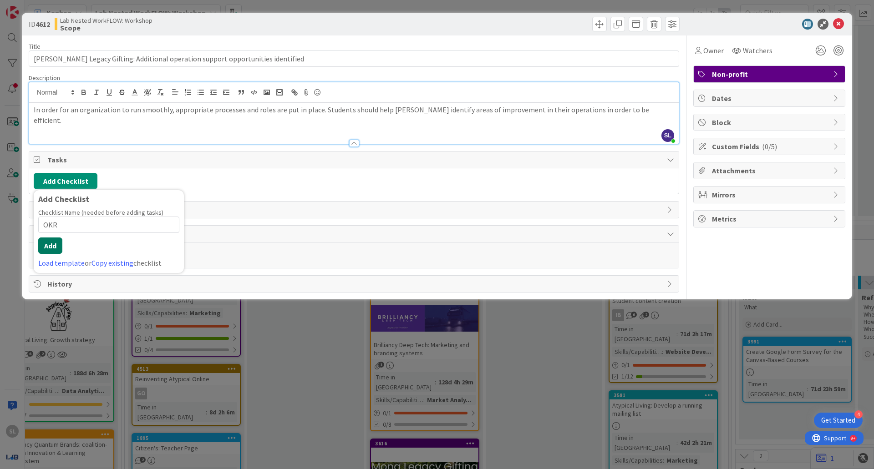
click at [51, 248] on button "Add" at bounding box center [50, 246] width 24 height 16
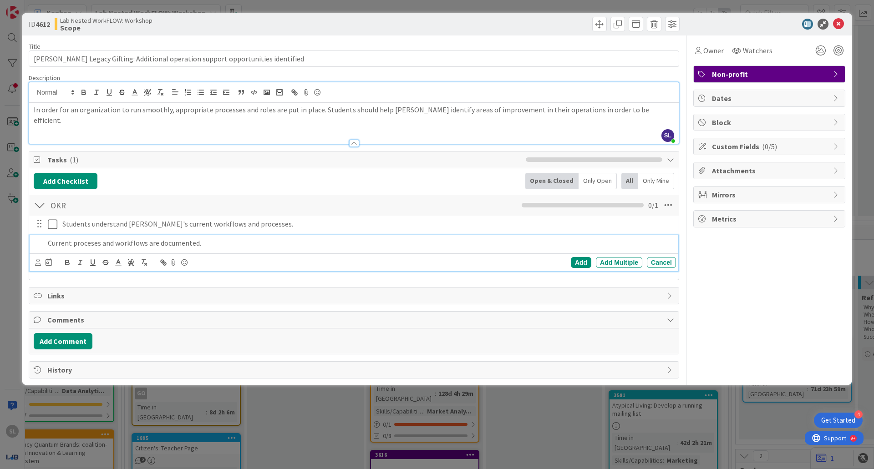
click at [81, 243] on p "Current proceses and workflows are documented." at bounding box center [360, 243] width 624 height 10
click at [86, 245] on p "Current proceses and workflows are documented." at bounding box center [360, 243] width 624 height 10
click at [580, 262] on div "Add" at bounding box center [581, 262] width 20 height 11
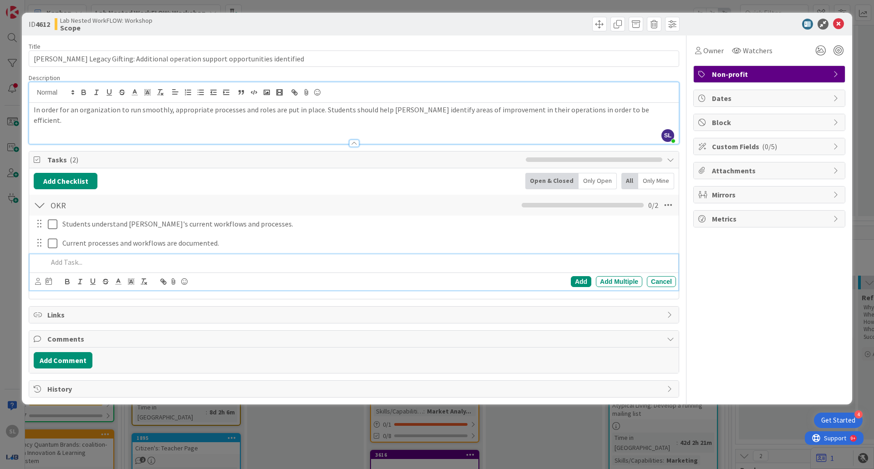
click at [566, 262] on p at bounding box center [360, 262] width 624 height 10
click at [575, 283] on div "Add" at bounding box center [581, 281] width 20 height 11
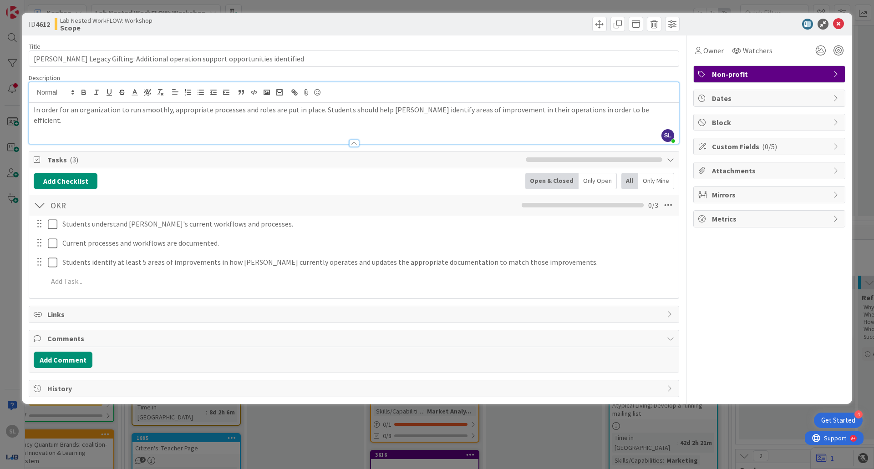
click at [388, 344] on div "Comments" at bounding box center [353, 338] width 649 height 17
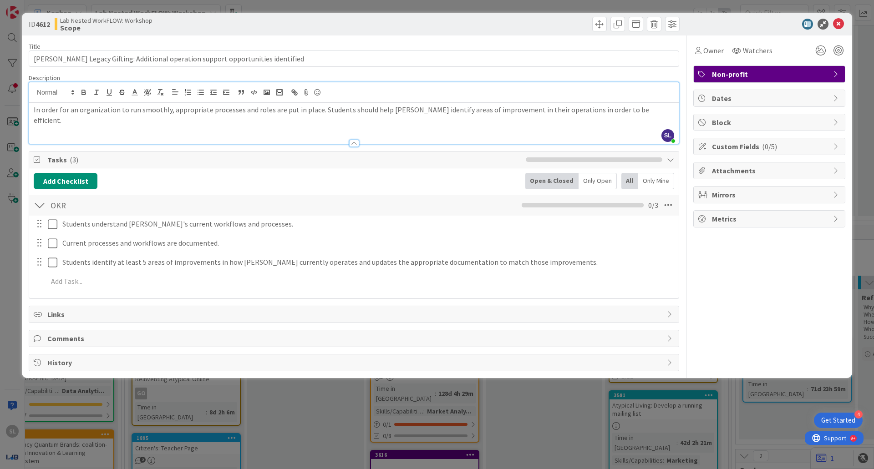
click at [181, 343] on span "Comments" at bounding box center [354, 338] width 615 height 11
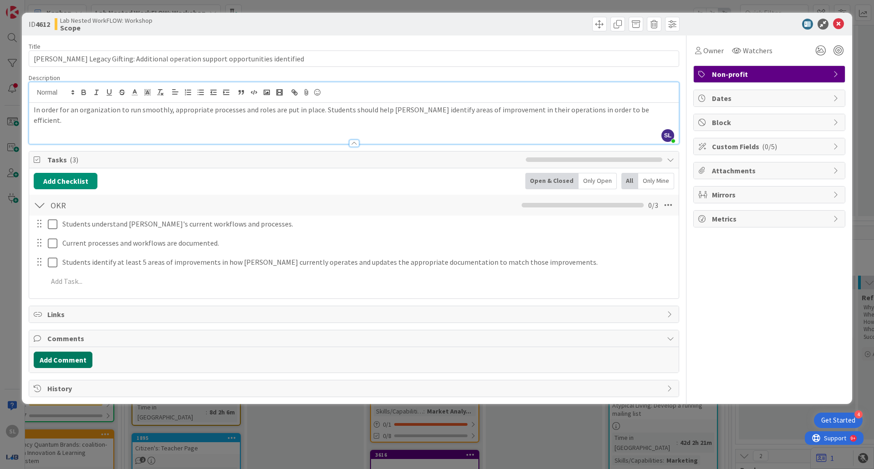
click at [86, 362] on button "Add Comment" at bounding box center [63, 360] width 59 height 16
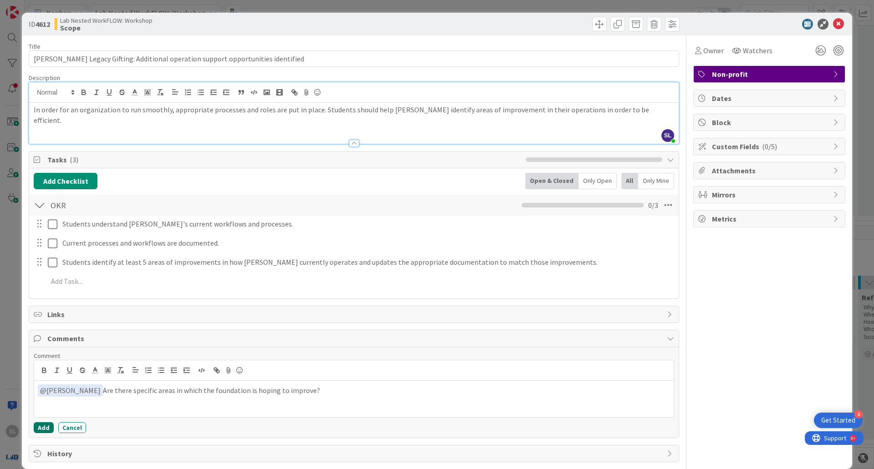
click at [44, 426] on button "Add" at bounding box center [44, 427] width 20 height 11
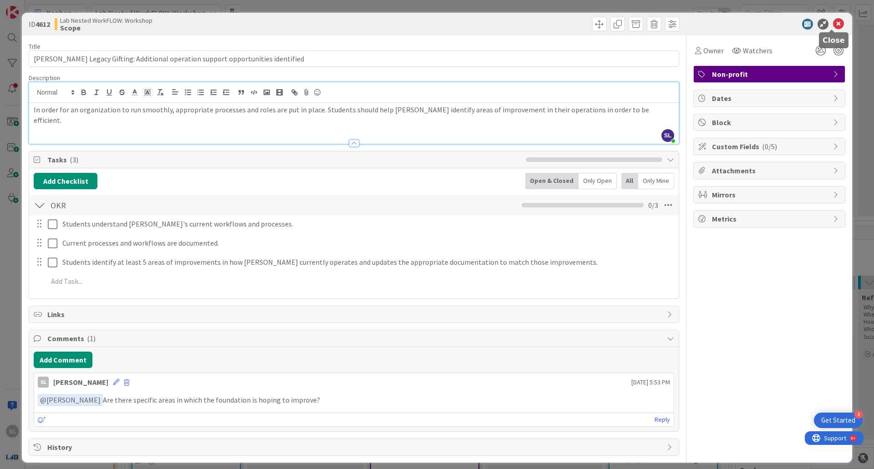
click at [833, 26] on icon at bounding box center [838, 24] width 11 height 11
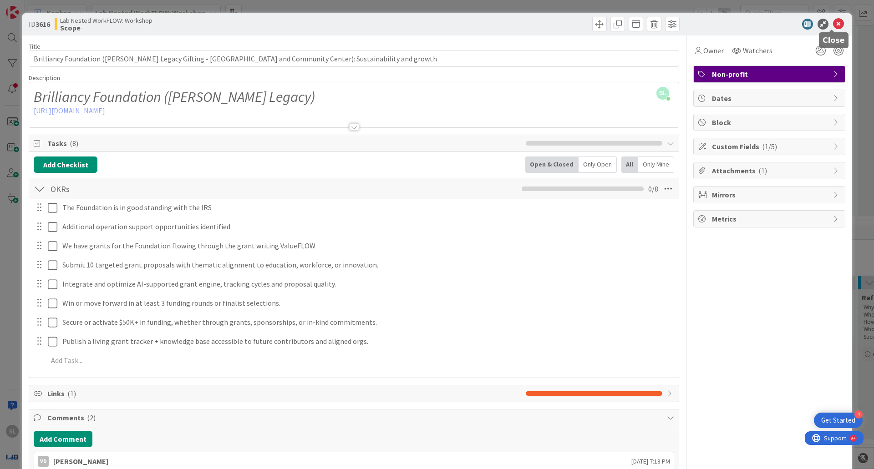
click at [833, 24] on icon at bounding box center [838, 24] width 11 height 11
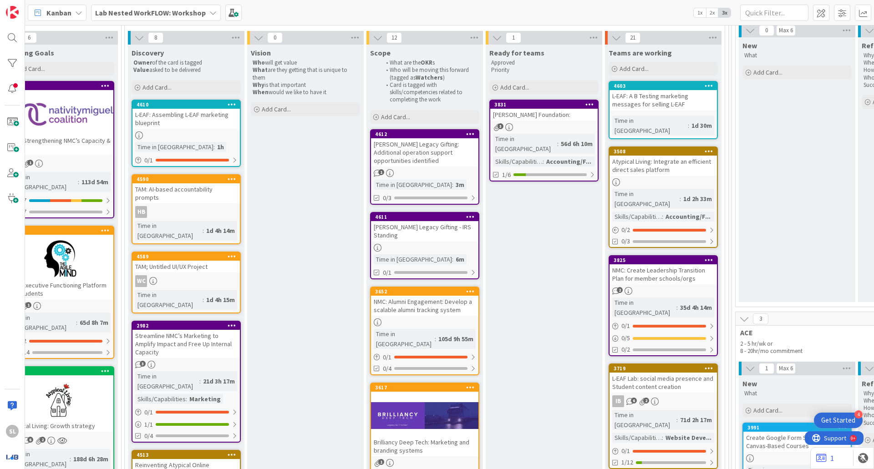
scroll to position [96, 749]
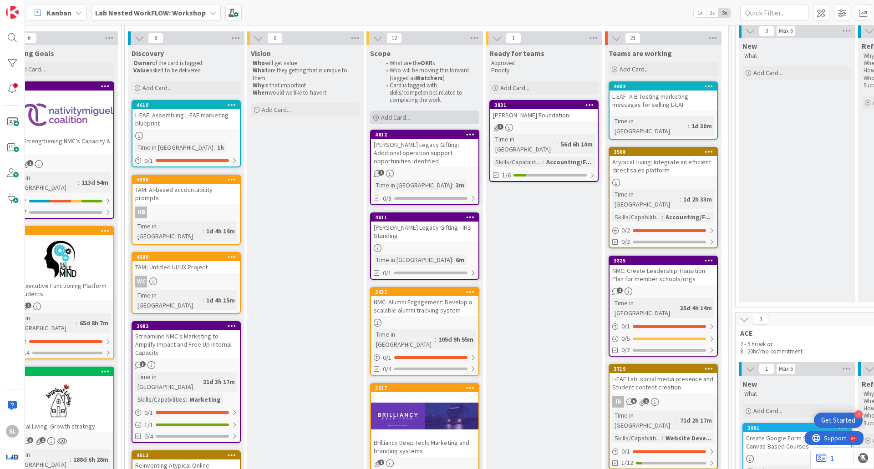
click at [398, 121] on span "Add Card..." at bounding box center [395, 117] width 29 height 8
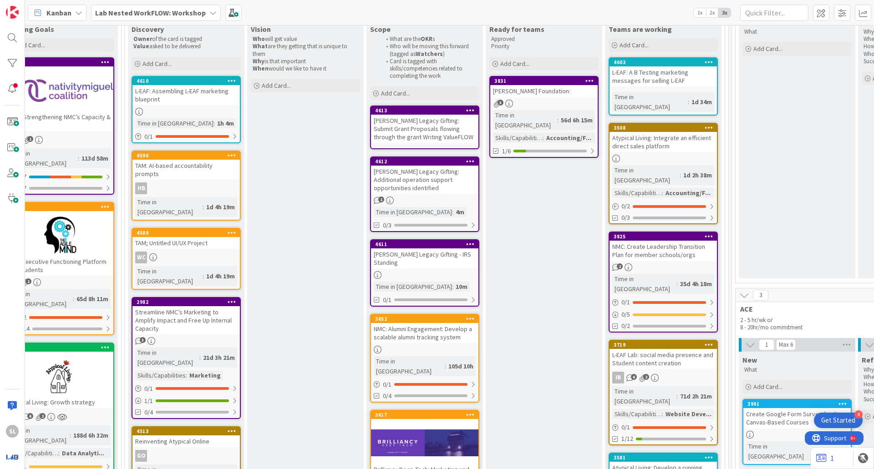
scroll to position [117, 749]
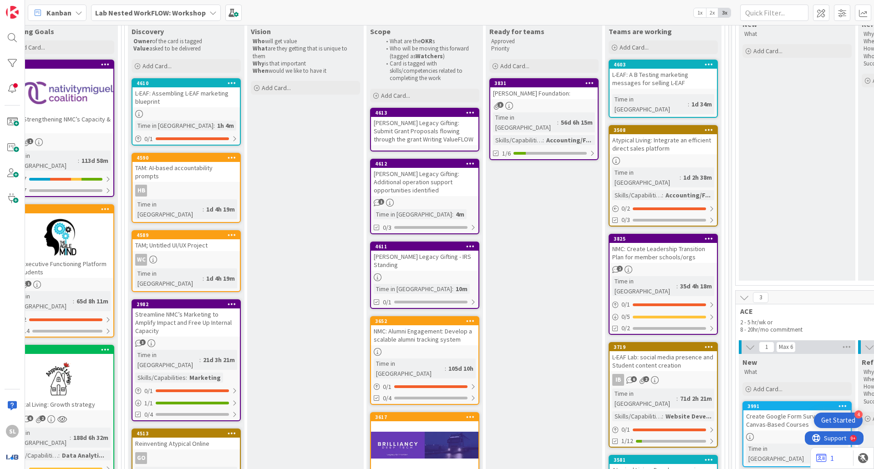
click at [443, 126] on div "[PERSON_NAME] Legacy Gifting: Submit Grant Proposals flowing through the grant …" at bounding box center [424, 131] width 107 height 28
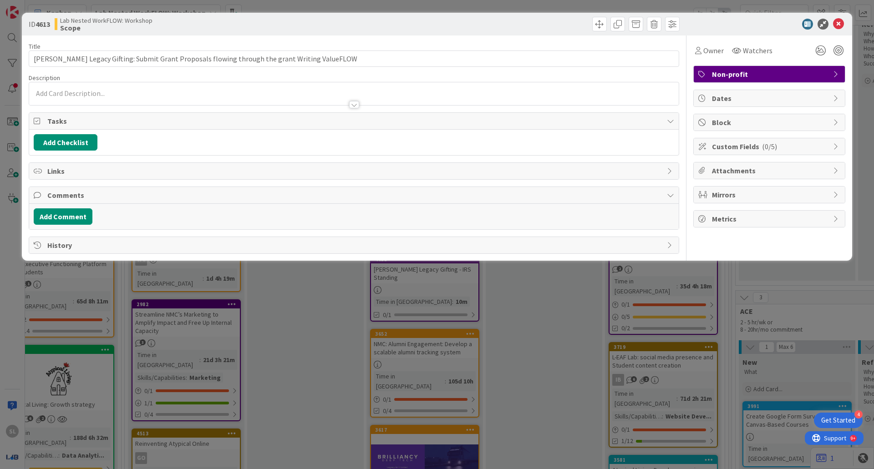
click at [361, 98] on div at bounding box center [353, 101] width 649 height 10
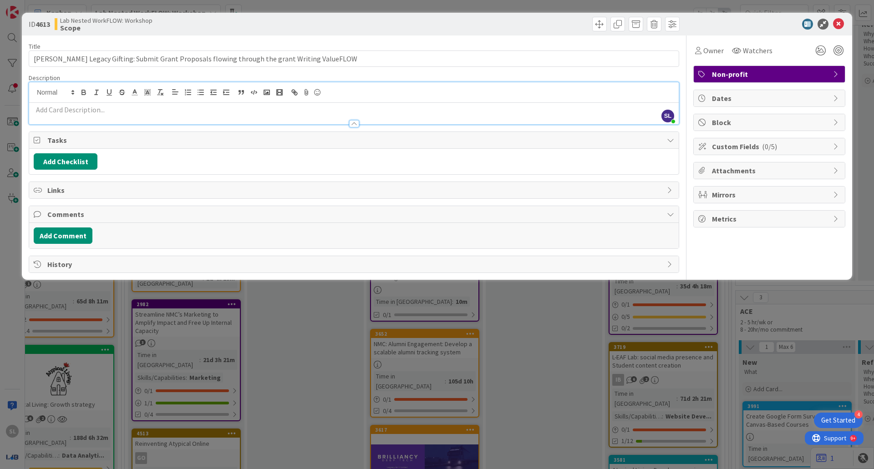
click at [240, 191] on span "Links" at bounding box center [354, 190] width 615 height 11
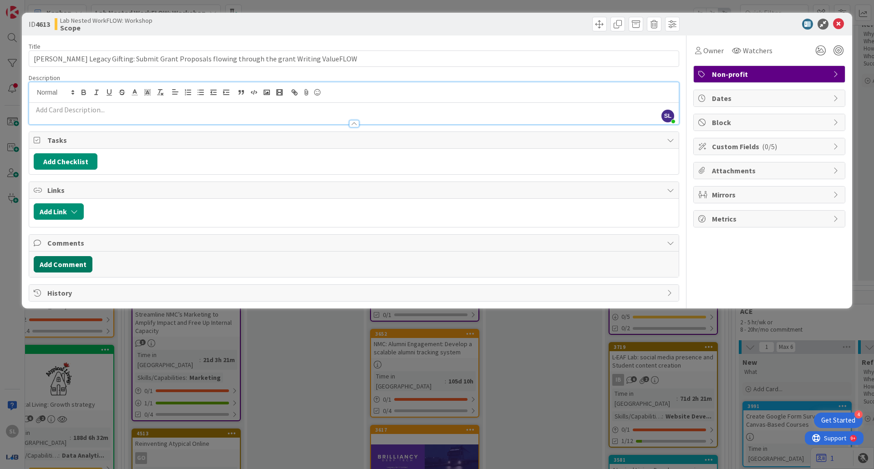
click at [67, 272] on button "Add Comment" at bounding box center [63, 264] width 59 height 16
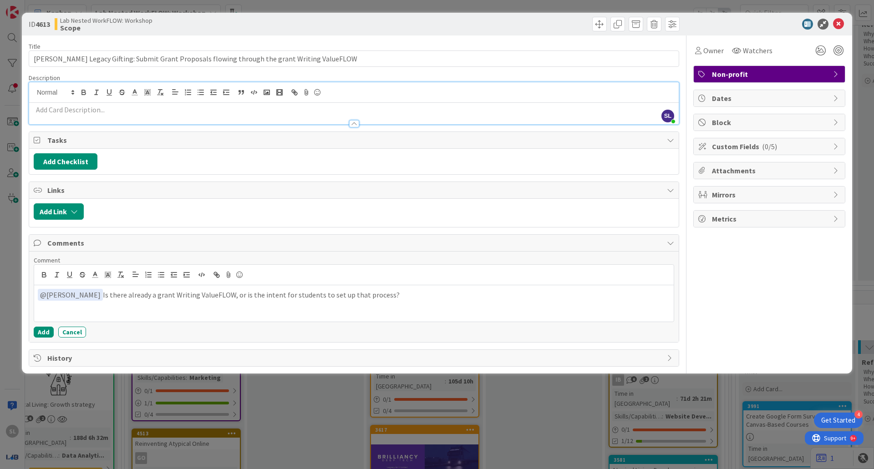
click at [105, 112] on p at bounding box center [354, 110] width 640 height 10
click at [62, 169] on button "Add Checklist" at bounding box center [66, 161] width 64 height 16
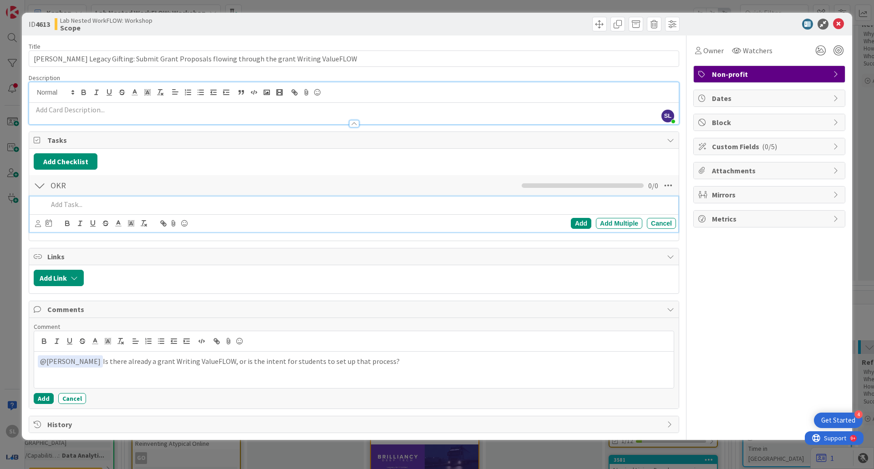
click at [70, 204] on p at bounding box center [360, 204] width 624 height 10
click at [49, 203] on p "10 Grants are submitted" at bounding box center [360, 204] width 624 height 10
click at [153, 209] on p "At least 10 Grants are submitted" at bounding box center [360, 204] width 624 height 10
click at [836, 24] on icon at bounding box center [838, 24] width 11 height 11
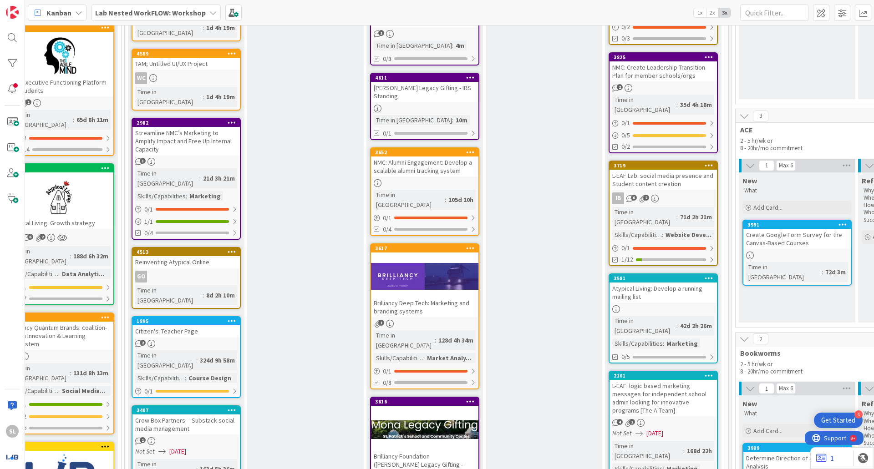
scroll to position [435, 749]
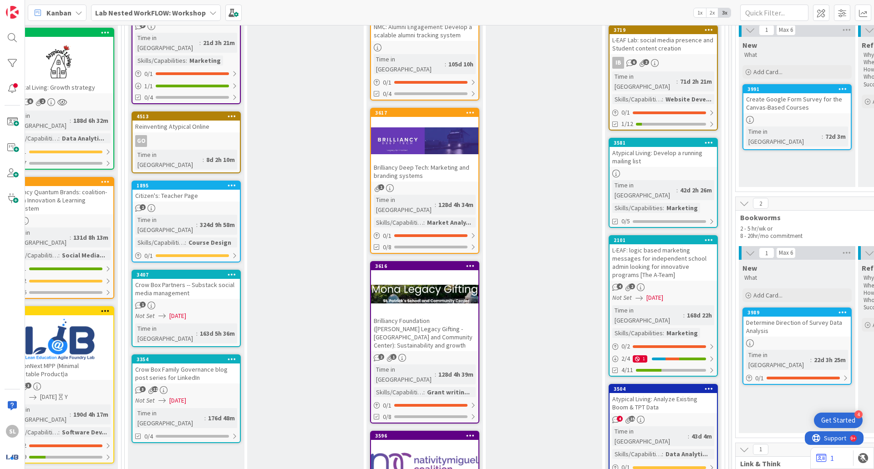
click at [420, 315] on div "Brilliancy Foundation ([PERSON_NAME] Legacy Gifting -﻿ [GEOGRAPHIC_DATA] and Co…" at bounding box center [424, 333] width 107 height 36
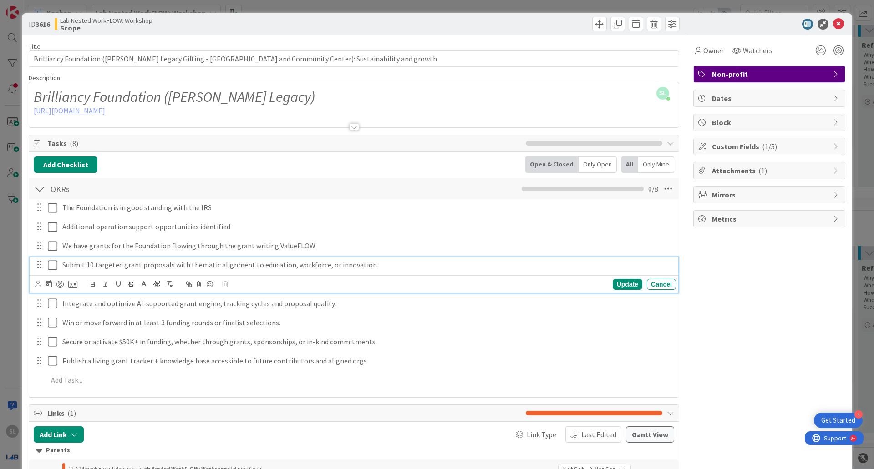
click at [181, 268] on p "Submit 10 targeted grant proposals with thematic alignment to education, workfo…" at bounding box center [367, 265] width 610 height 10
copy p "Submit 10 targeted grant proposals with thematic alignment to education, workfo…"
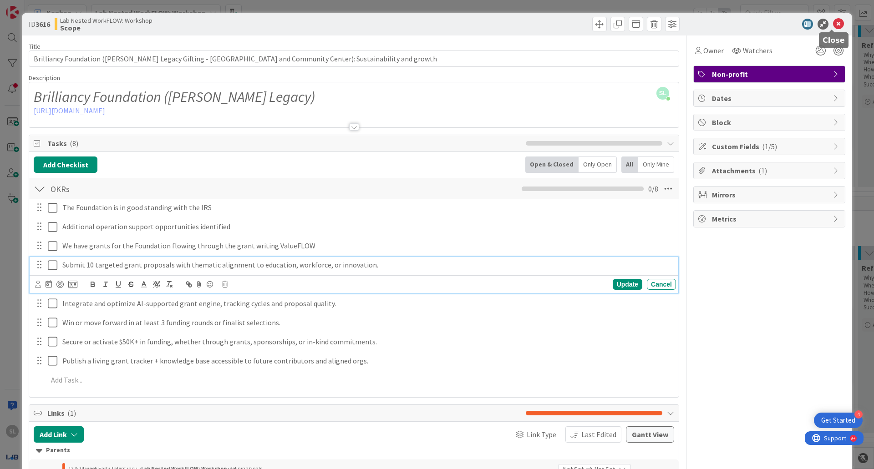
click at [833, 23] on icon at bounding box center [838, 24] width 11 height 11
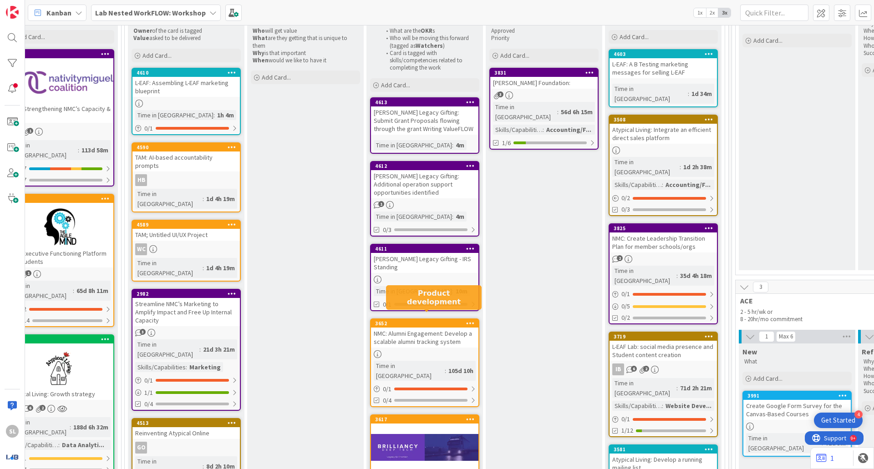
scroll to position [127, 749]
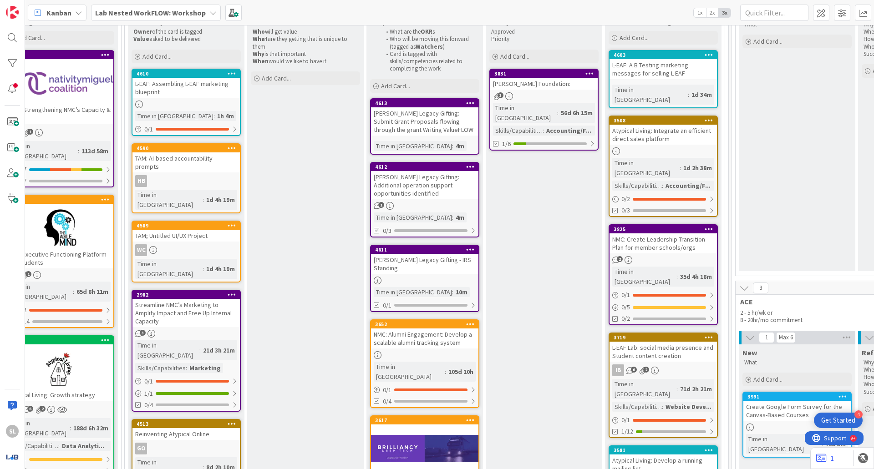
click at [420, 116] on div "[PERSON_NAME] Legacy Gifting: Submit Grant Proposals flowing through the grant …" at bounding box center [424, 121] width 107 height 28
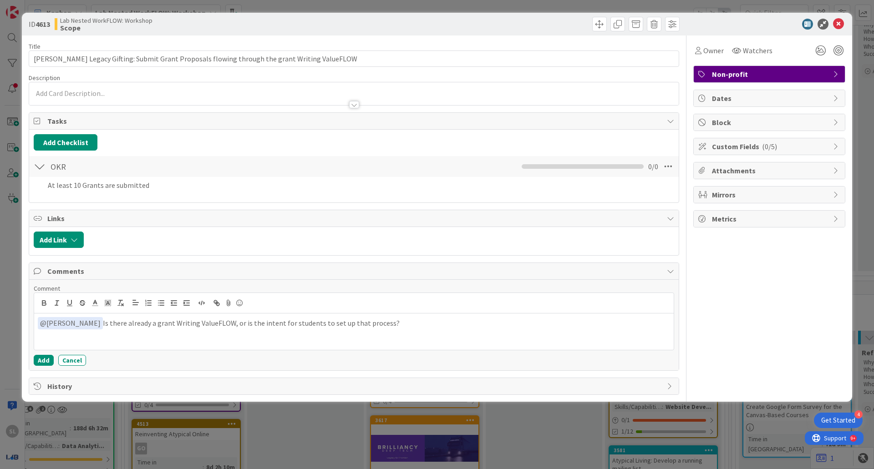
click at [381, 325] on p "﻿ @ [PERSON_NAME] ﻿ Is there already a grant Writing ValueFLOW, or is the inten…" at bounding box center [354, 323] width 632 height 12
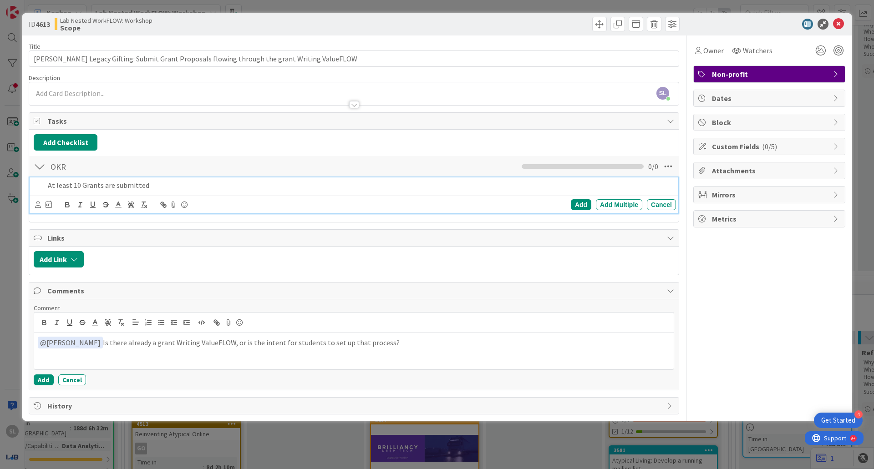
click at [216, 178] on div "At least 10 Grants are submitted" at bounding box center [360, 185] width 632 height 16
drag, startPoint x: 146, startPoint y: 184, endPoint x: 252, endPoint y: 185, distance: 106.0
click at [252, 185] on p "At least 10 Grants are submitted Submit 10 targeted grant proposals with themat…" at bounding box center [360, 185] width 624 height 10
click at [73, 138] on button "Add Checklist" at bounding box center [66, 142] width 64 height 16
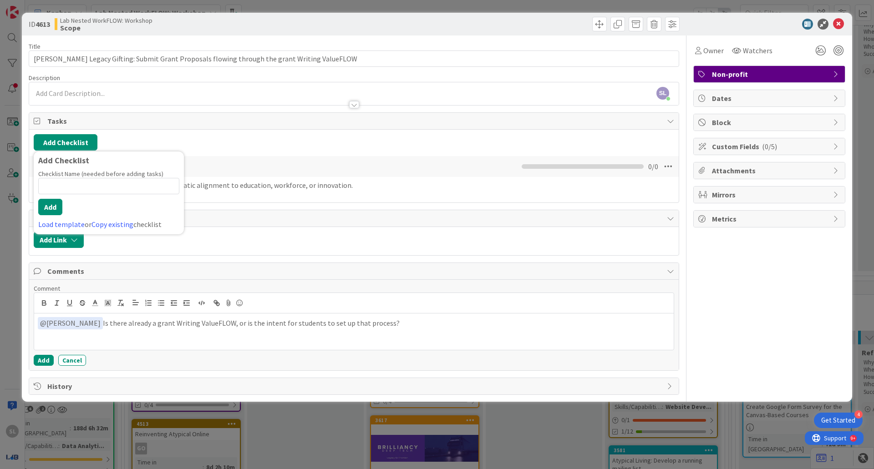
click at [204, 199] on div "Add Checklist Add Checklist Checklist Name (needed before adding tasks) 0 / 64 …" at bounding box center [353, 166] width 649 height 73
click at [406, 203] on div "Title 87 / 128 [PERSON_NAME] Legacy Gifting: Submit Grant Proposals flowing thr…" at bounding box center [354, 214] width 650 height 359
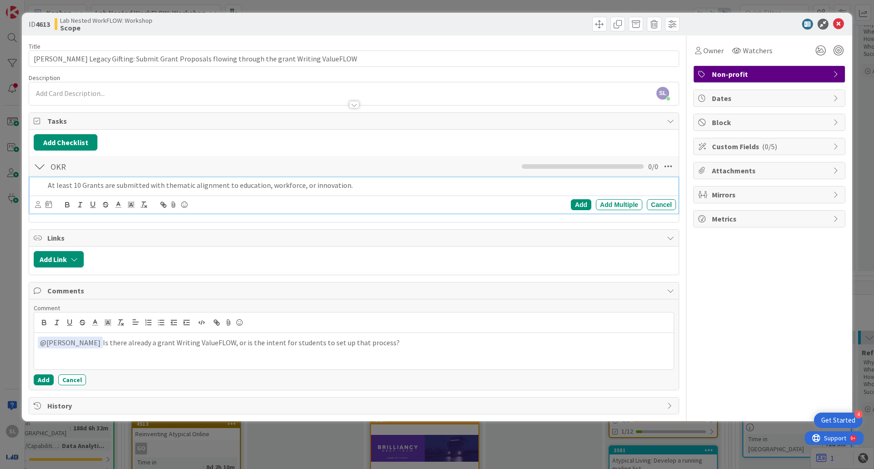
click at [382, 180] on p "At least 10 Grants are submitted with thematic alignment to education, workforc…" at bounding box center [360, 185] width 624 height 10
click at [578, 203] on div "Add" at bounding box center [581, 204] width 20 height 11
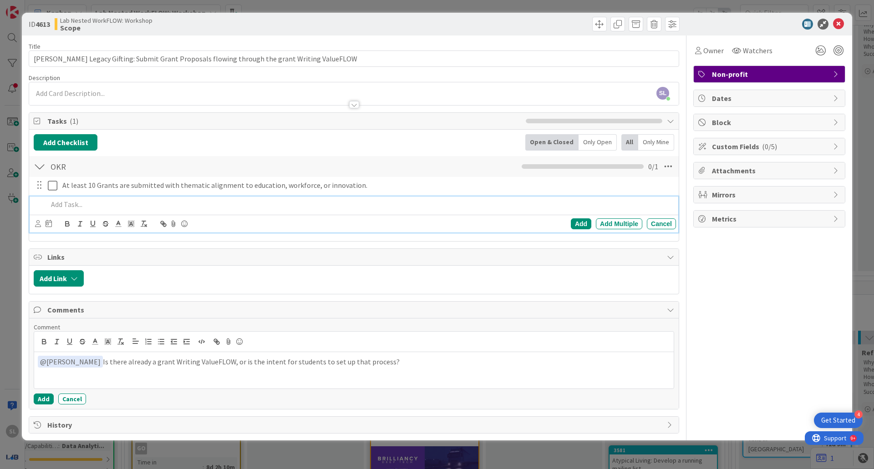
click at [66, 206] on p at bounding box center [360, 204] width 624 height 10
click at [46, 202] on div "At least 10 grant application programs are identified to be a good fit for the …" at bounding box center [360, 205] width 632 height 16
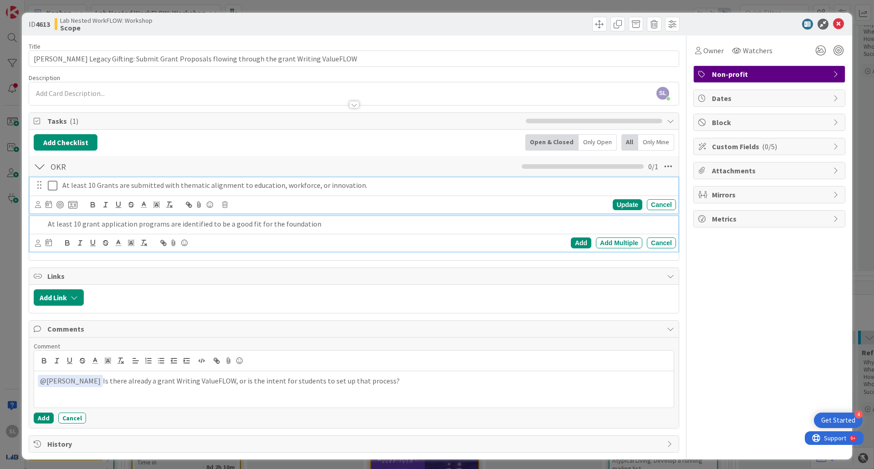
click at [82, 187] on p "At least 10 Grants are submitted with thematic alignment to education, workforc…" at bounding box center [367, 185] width 610 height 10
click at [77, 223] on p "At least 10 grant application programs are identified to be a good fit for the …" at bounding box center [360, 224] width 624 height 10
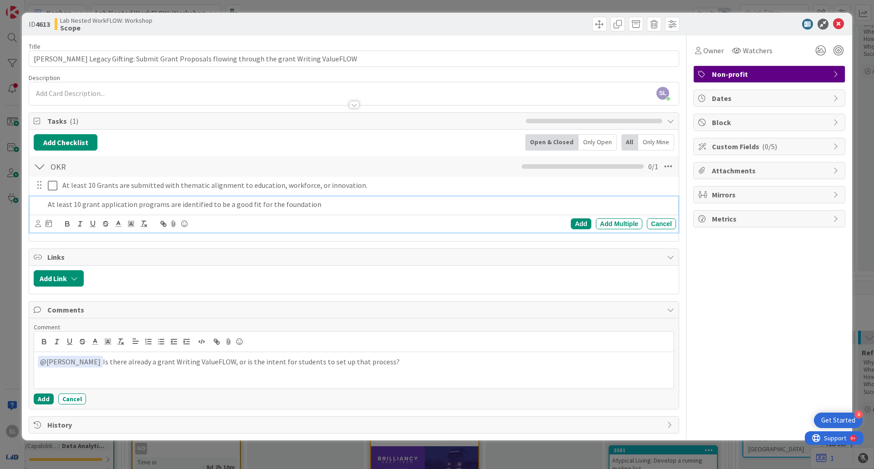
drag, startPoint x: 38, startPoint y: 204, endPoint x: 35, endPoint y: 180, distance: 24.7
click at [35, 180] on div "At least 10 Grants are submitted with thematic alignment to education, workforc…" at bounding box center [354, 206] width 640 height 59
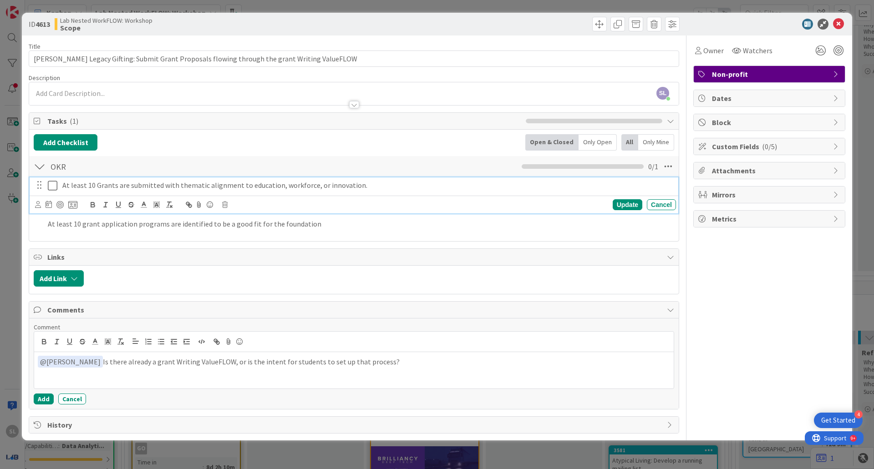
click at [440, 192] on div "At least 10 Grants are submitted with thematic alignment to education, workforc…" at bounding box center [367, 185] width 617 height 16
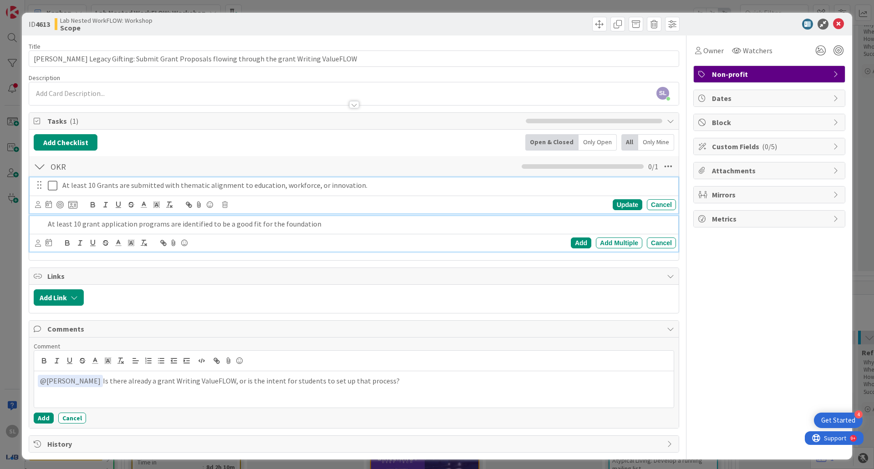
click at [614, 223] on p "At least 10 grant application programs are identified to be a good fit for the …" at bounding box center [360, 224] width 624 height 10
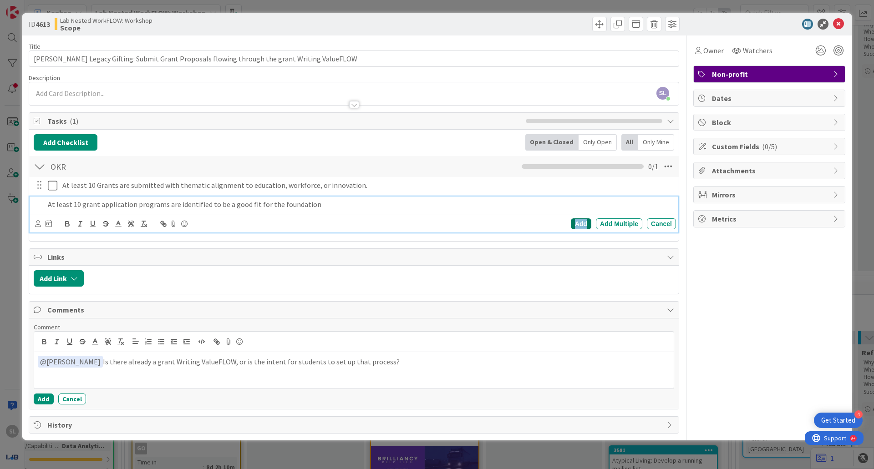
click at [587, 221] on div "Add" at bounding box center [581, 223] width 20 height 11
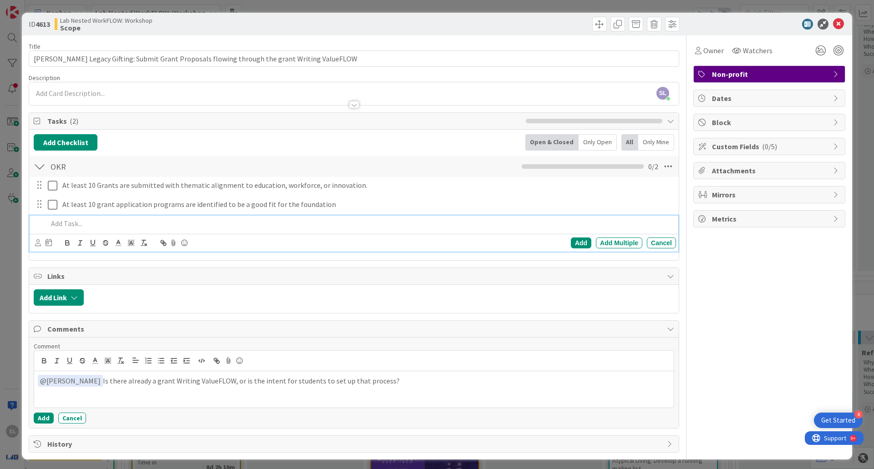
click at [389, 222] on p at bounding box center [360, 223] width 624 height 10
click at [66, 225] on p at bounding box center [360, 223] width 624 height 10
click at [577, 243] on div "Add" at bounding box center [581, 243] width 20 height 11
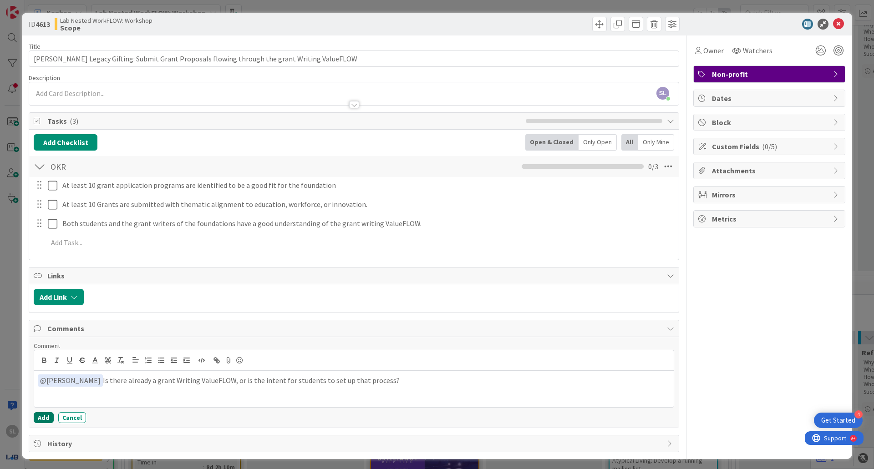
click at [44, 420] on button "Add" at bounding box center [44, 417] width 20 height 11
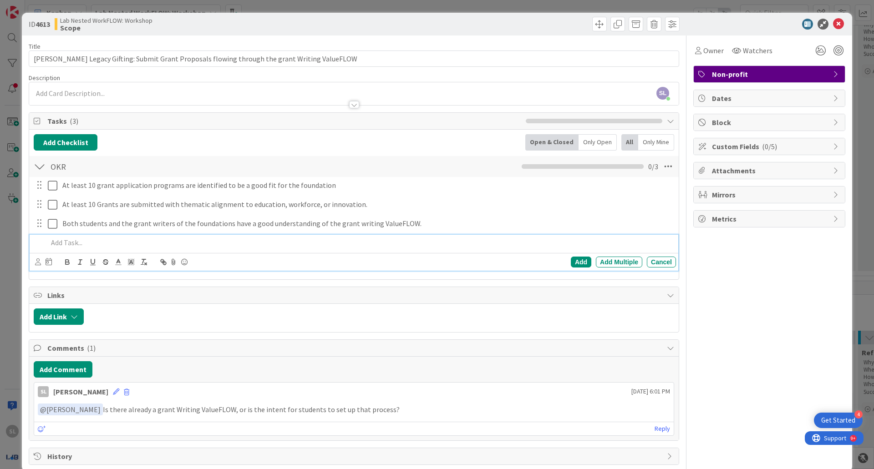
click at [236, 238] on p at bounding box center [360, 243] width 624 height 10
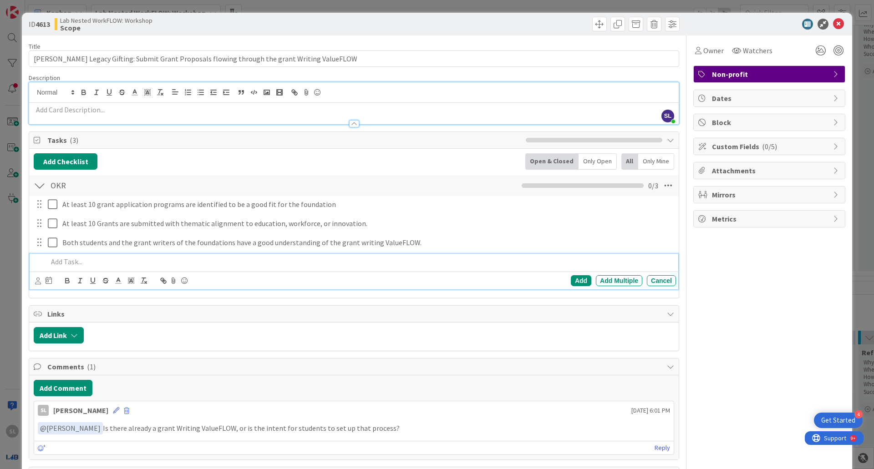
click at [367, 91] on div "SL [PERSON_NAME] joined 2 m ago" at bounding box center [353, 103] width 649 height 42
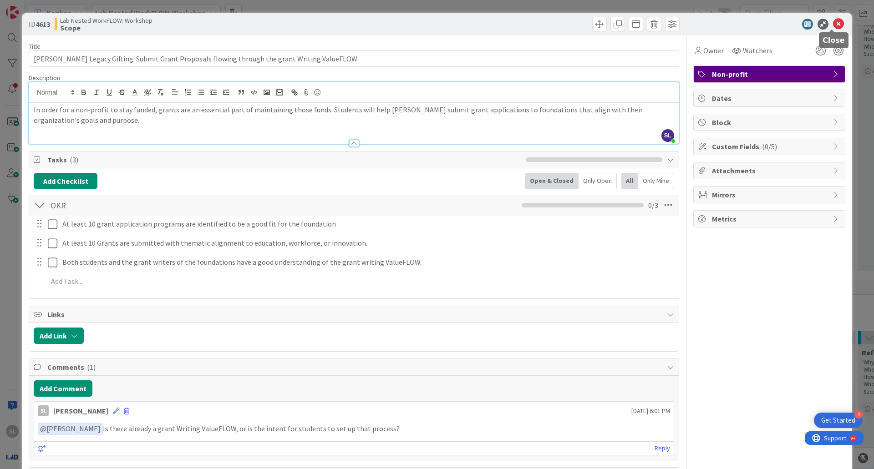
click at [834, 21] on icon at bounding box center [838, 24] width 11 height 11
